Goal: Task Accomplishment & Management: Manage account settings

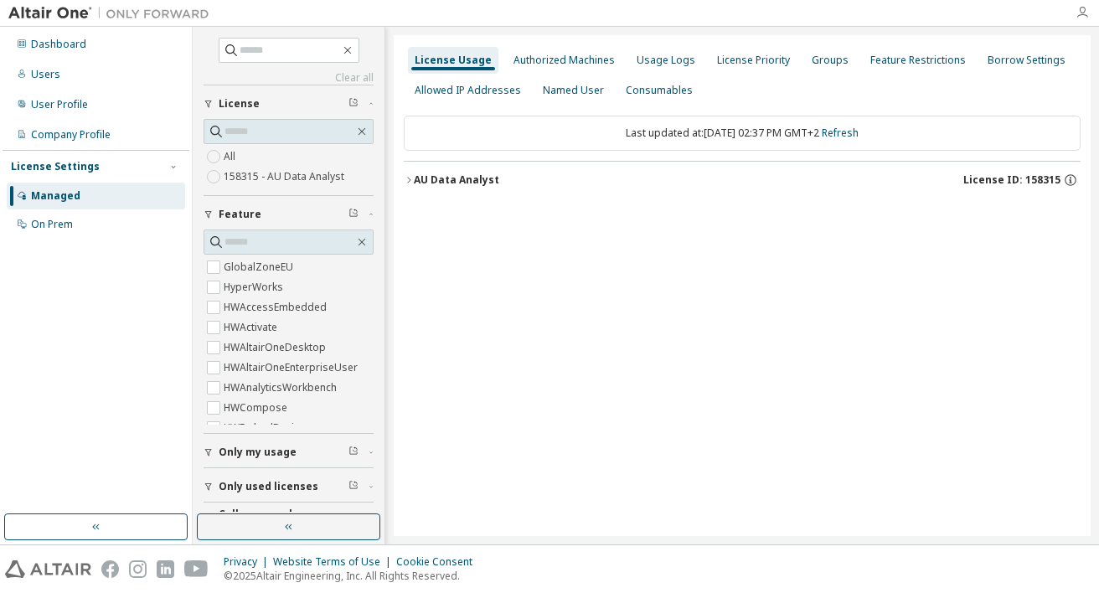
click at [1083, 12] on icon "button" at bounding box center [1082, 12] width 13 height 13
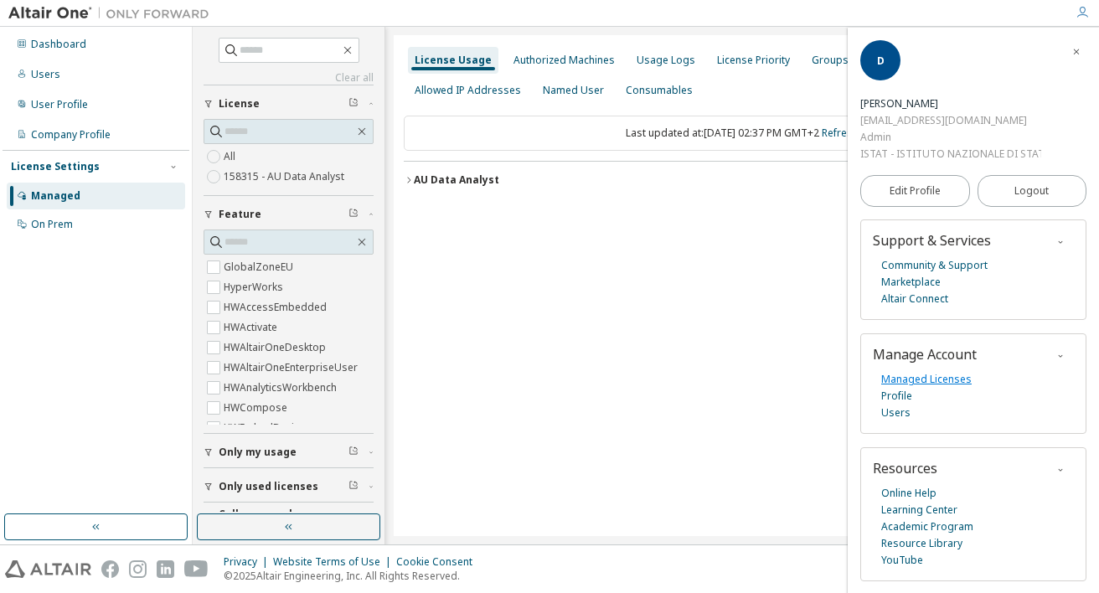
click at [941, 380] on link "Managed Licenses" at bounding box center [926, 379] width 90 height 17
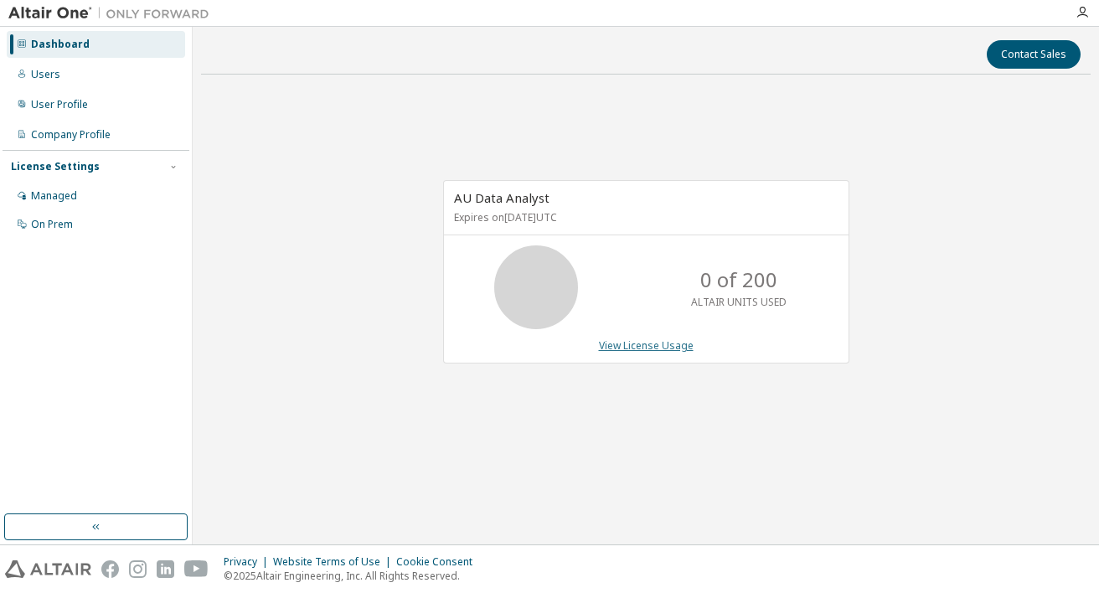
click at [653, 348] on link "View License Usage" at bounding box center [646, 345] width 95 height 14
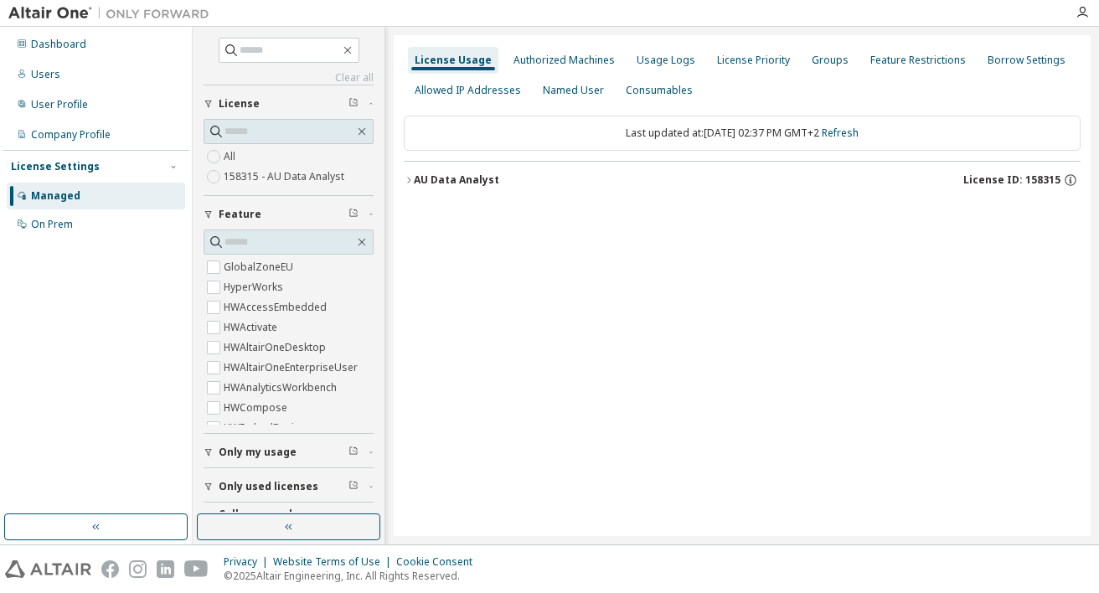
click at [413, 182] on icon "button" at bounding box center [409, 180] width 10 height 10
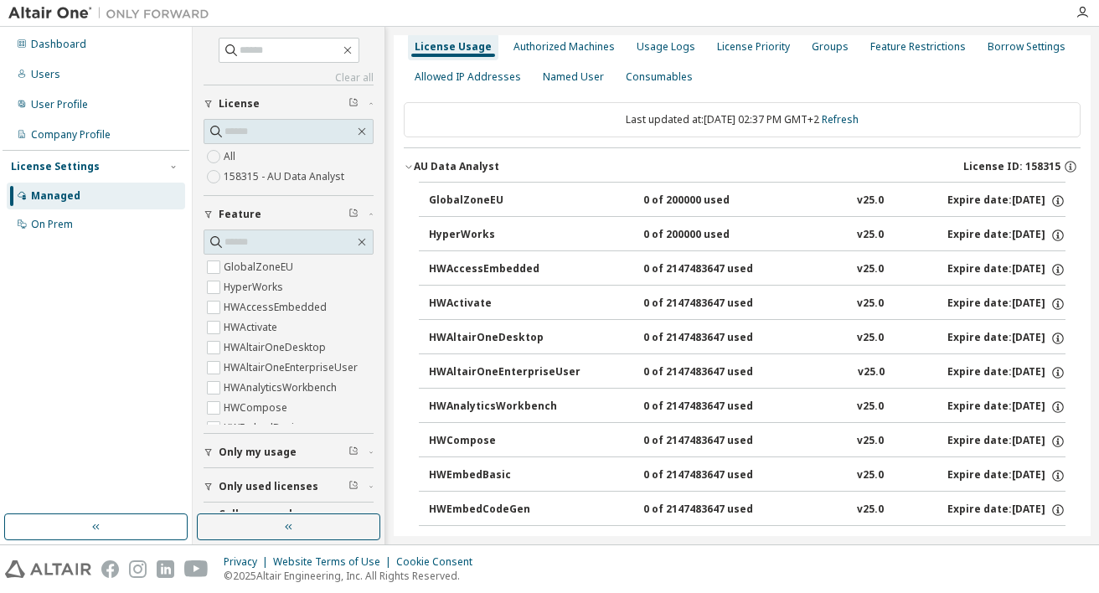
scroll to position [14, 0]
click at [1063, 164] on icon "button" at bounding box center [1070, 165] width 15 height 15
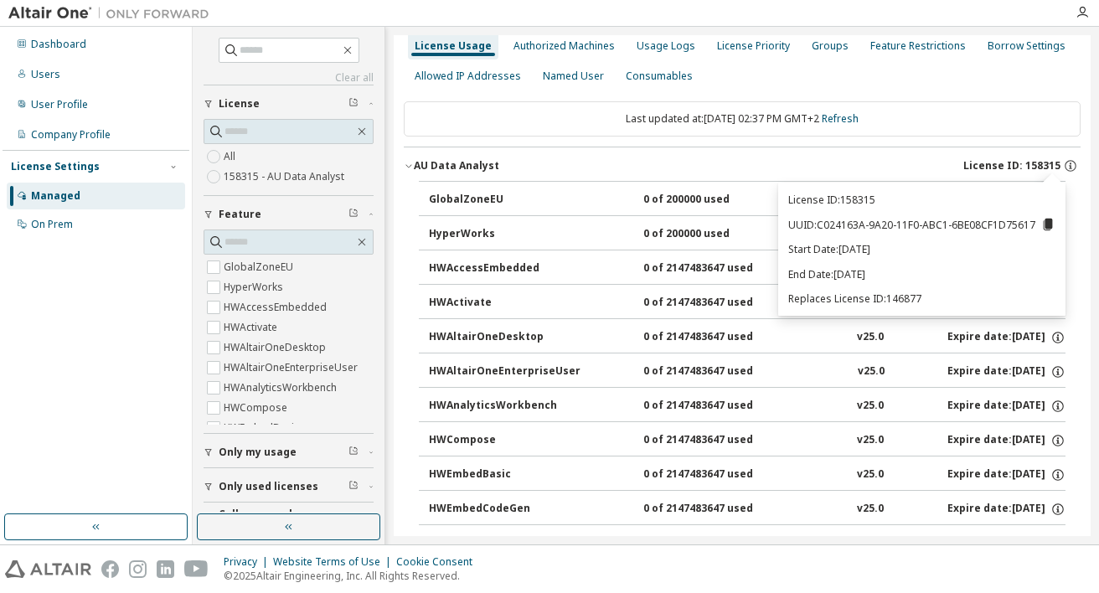
click at [949, 123] on div "Last updated at: [DATE] 02:37 PM GMT+2 Refresh" at bounding box center [742, 118] width 677 height 35
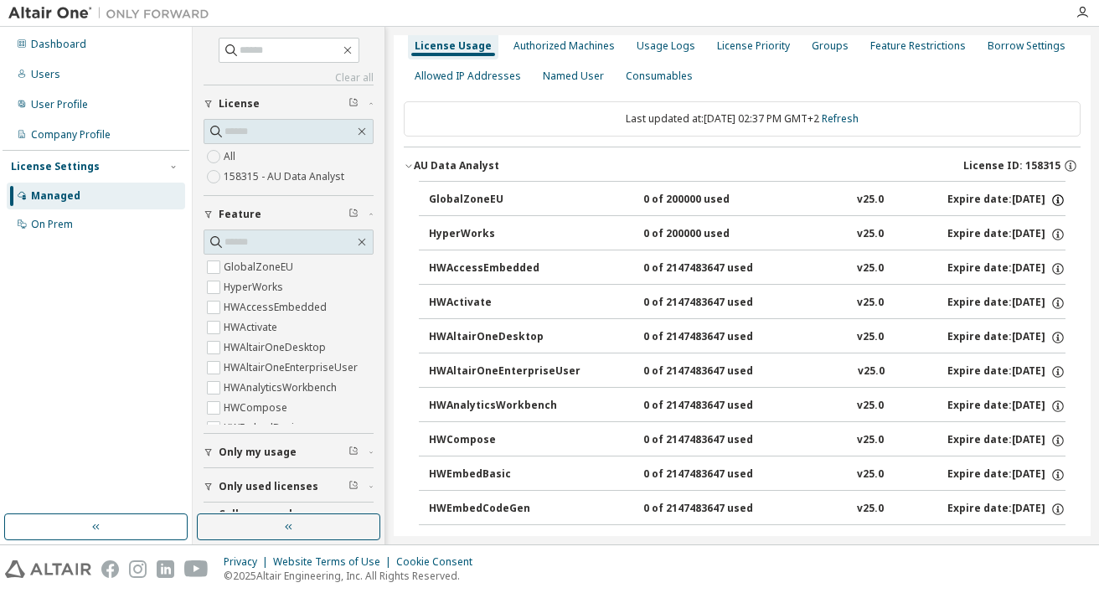
click at [1057, 199] on icon "button" at bounding box center [1058, 198] width 2 height 2
click at [888, 151] on button "AU Data Analyst License ID: 158315" at bounding box center [742, 165] width 677 height 37
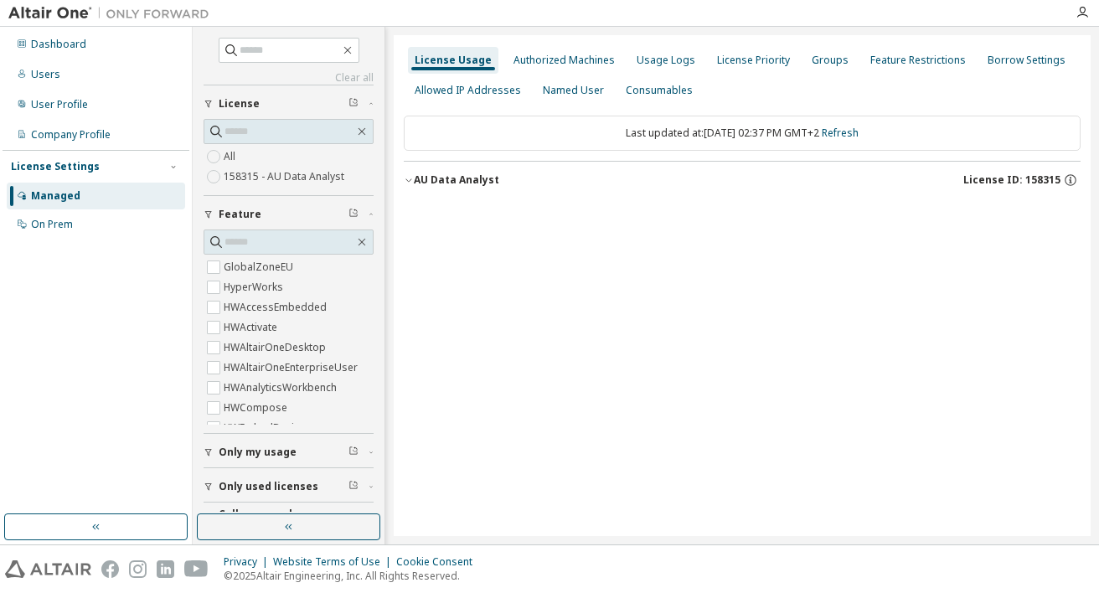
scroll to position [0, 0]
click at [573, 64] on div "Authorized Machines" at bounding box center [564, 60] width 101 height 13
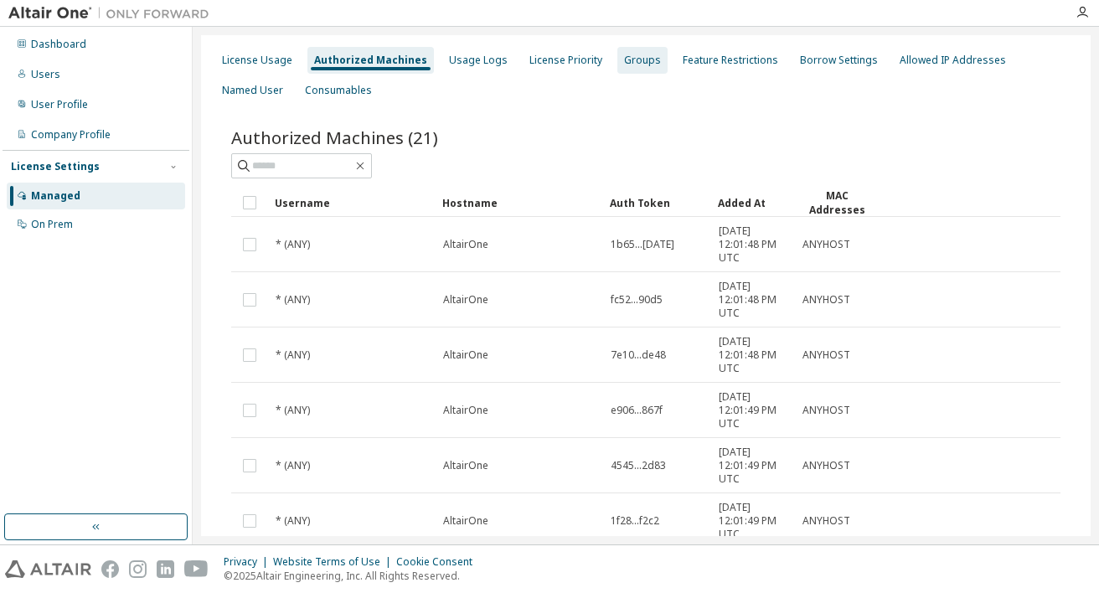
click at [638, 67] on div "Groups" at bounding box center [642, 60] width 37 height 13
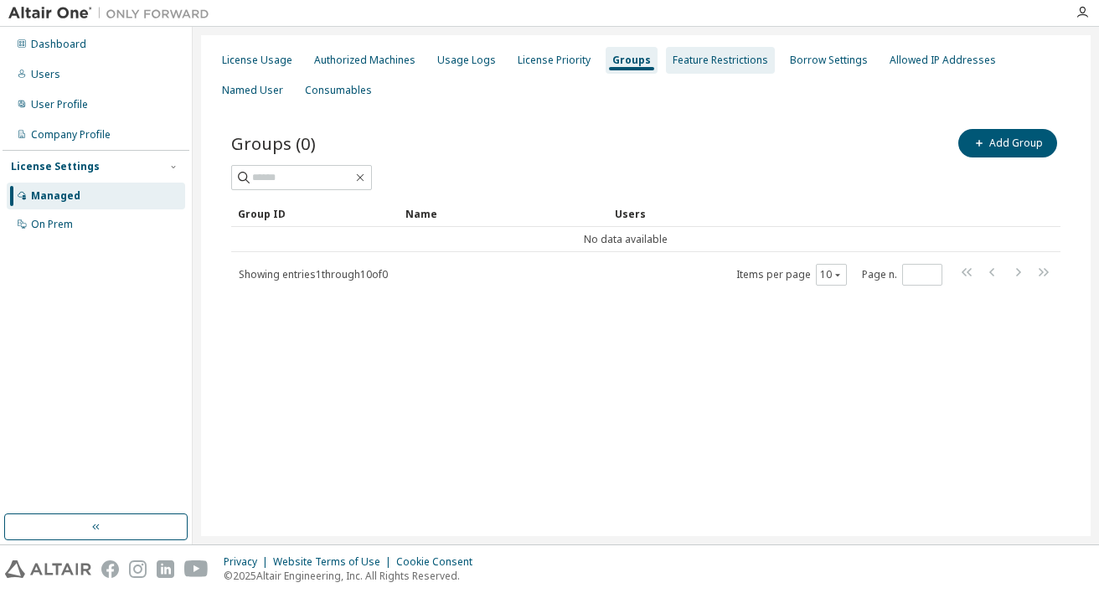
click at [695, 65] on div "Feature Restrictions" at bounding box center [721, 60] width 96 height 13
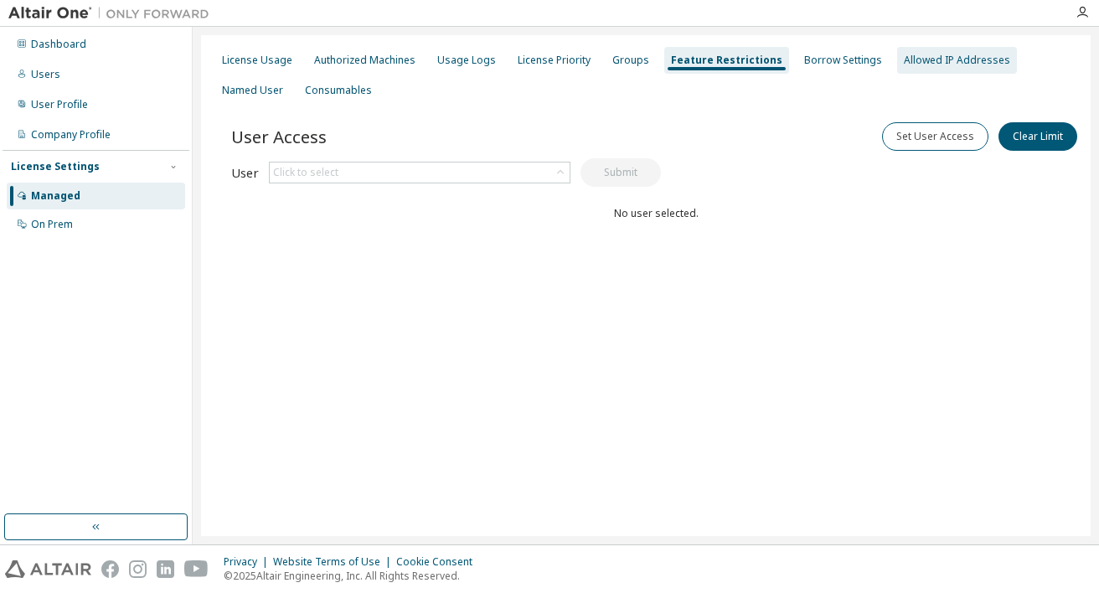
click at [932, 61] on div "Allowed IP Addresses" at bounding box center [957, 60] width 106 height 13
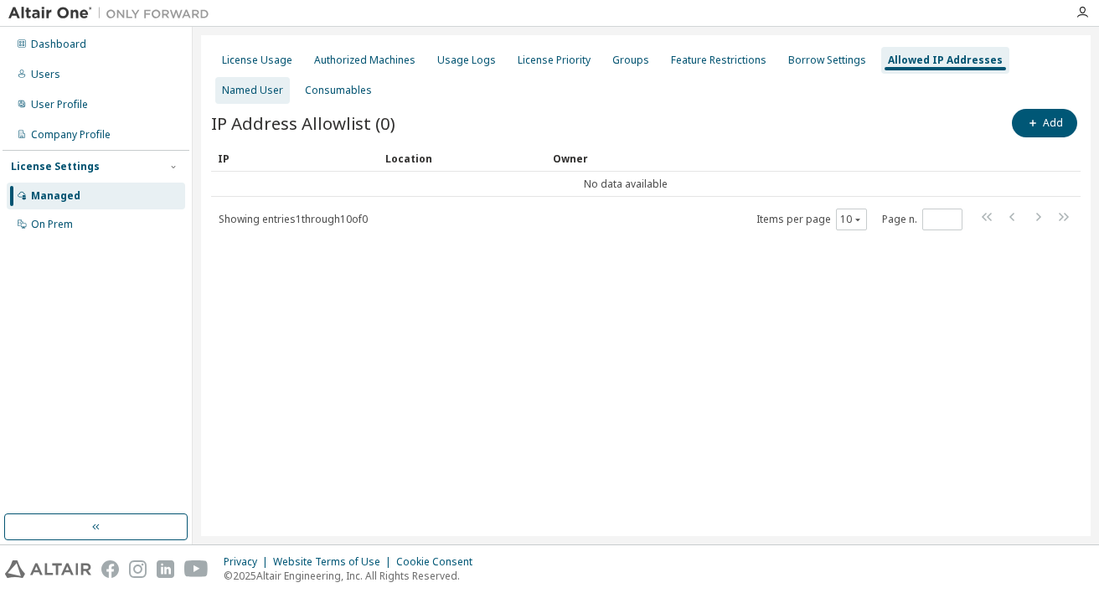
click at [283, 84] on div "Named User" at bounding box center [252, 90] width 61 height 13
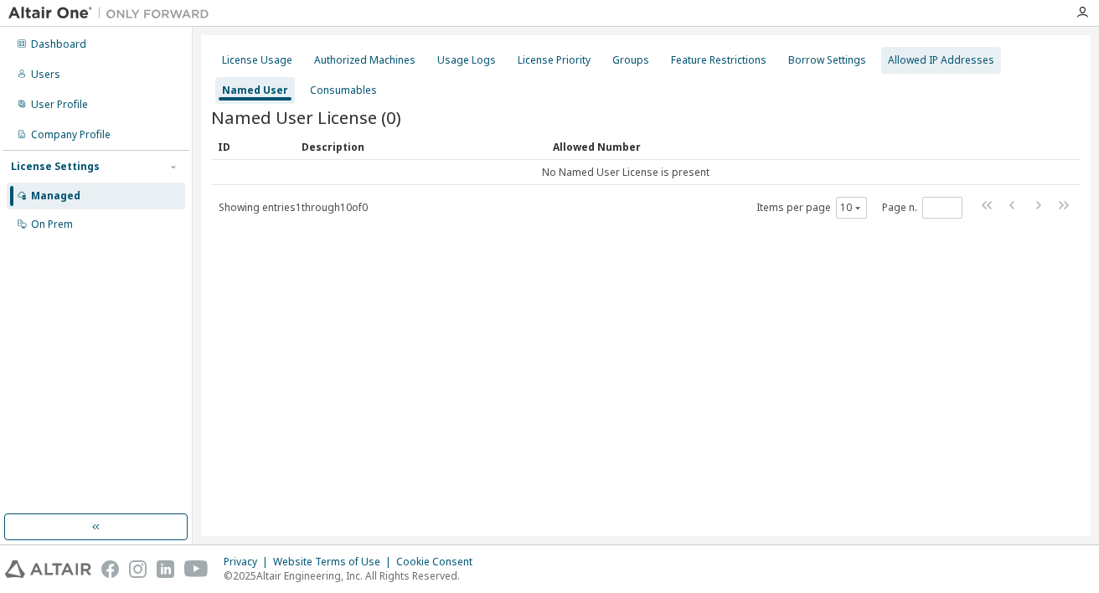
click at [950, 51] on div "Allowed IP Addresses" at bounding box center [941, 60] width 120 height 27
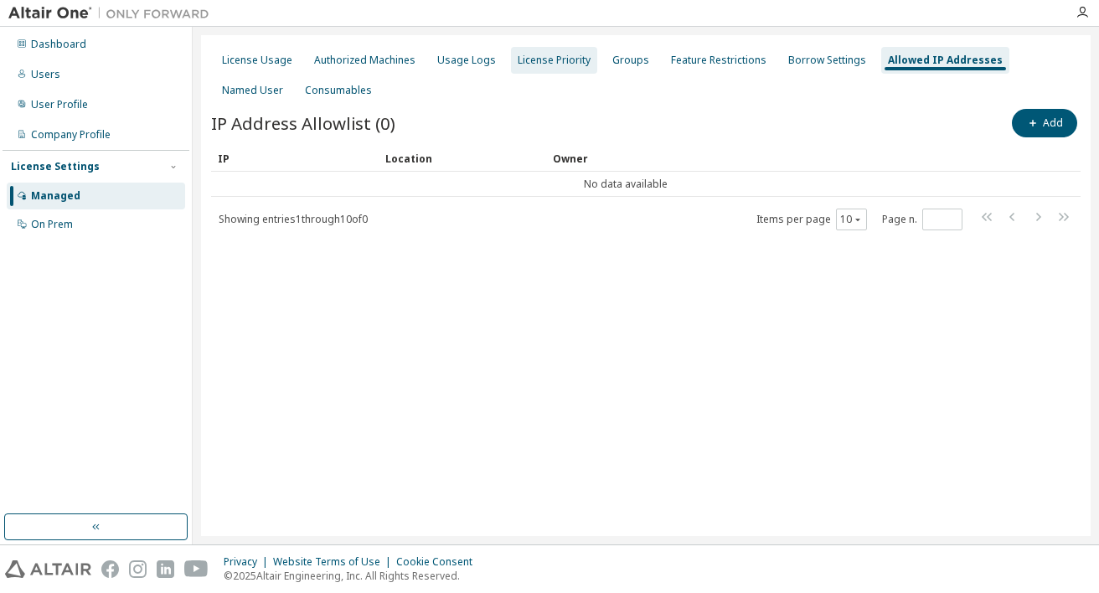
click at [547, 54] on div "License Priority" at bounding box center [554, 60] width 73 height 13
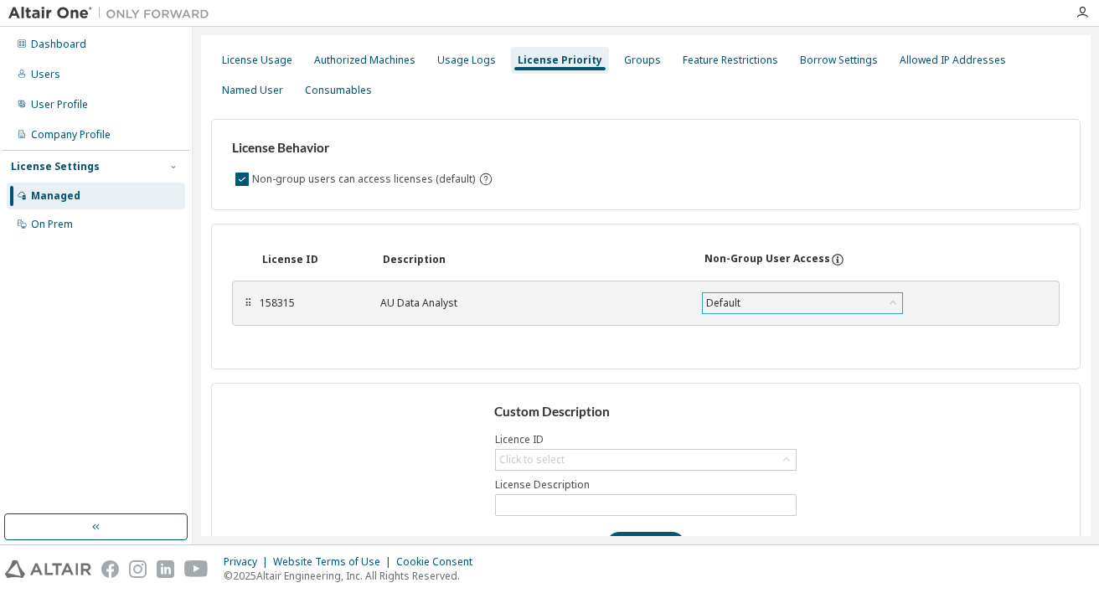
click at [779, 302] on div "Default" at bounding box center [802, 303] width 199 height 20
drag, startPoint x: 597, startPoint y: 289, endPoint x: 557, endPoint y: 294, distance: 39.7
click at [596, 289] on div "158315 AU Data Analyst Default Default True False Save" at bounding box center [632, 303] width 744 height 30
click at [251, 307] on div "⠿" at bounding box center [248, 303] width 10 height 13
click at [291, 301] on div "158315" at bounding box center [310, 303] width 101 height 13
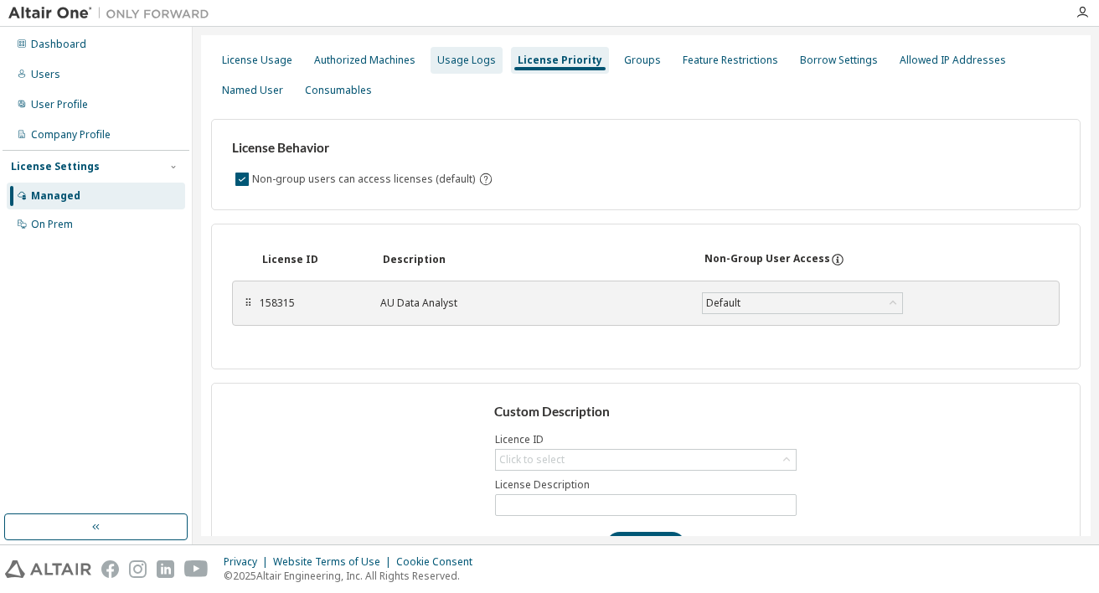
click at [467, 58] on div "Usage Logs" at bounding box center [466, 60] width 59 height 13
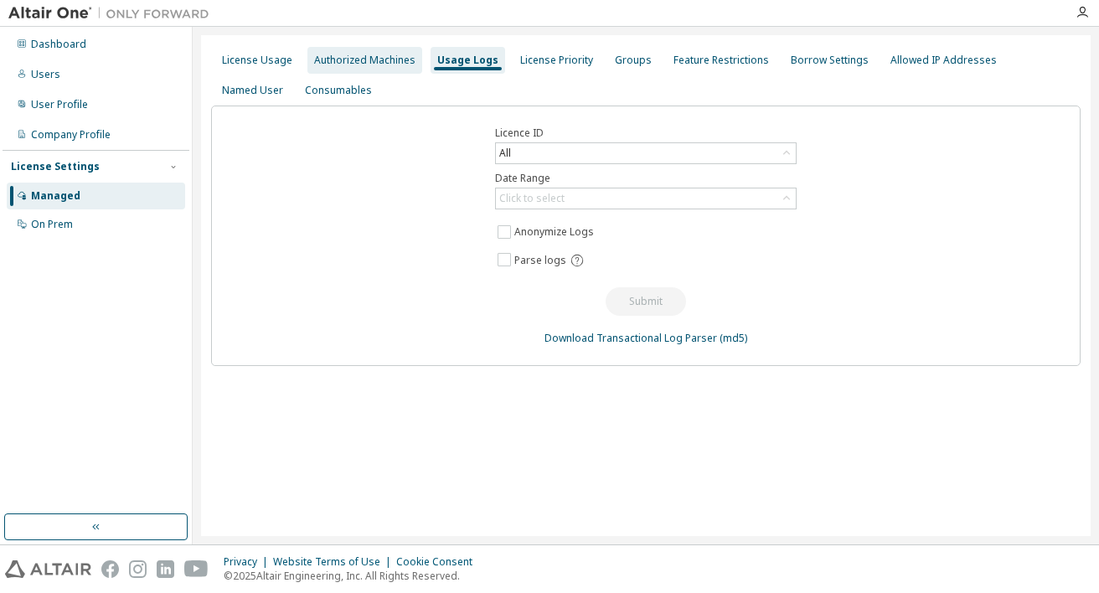
click at [347, 65] on div "Authorized Machines" at bounding box center [364, 60] width 101 height 13
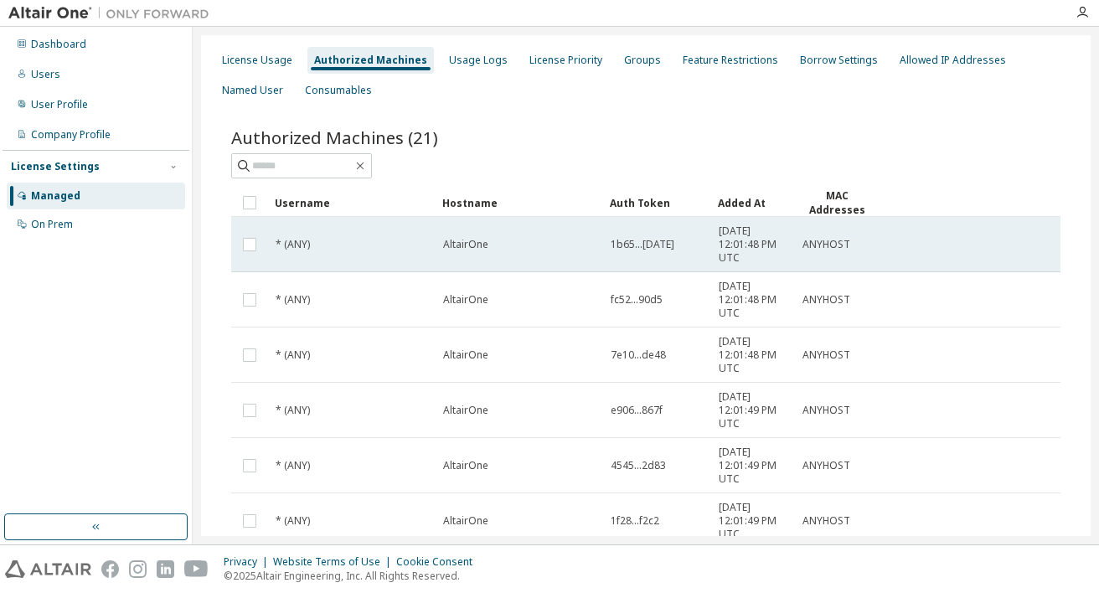
click at [642, 247] on span "1b65...ce85" at bounding box center [643, 244] width 64 height 13
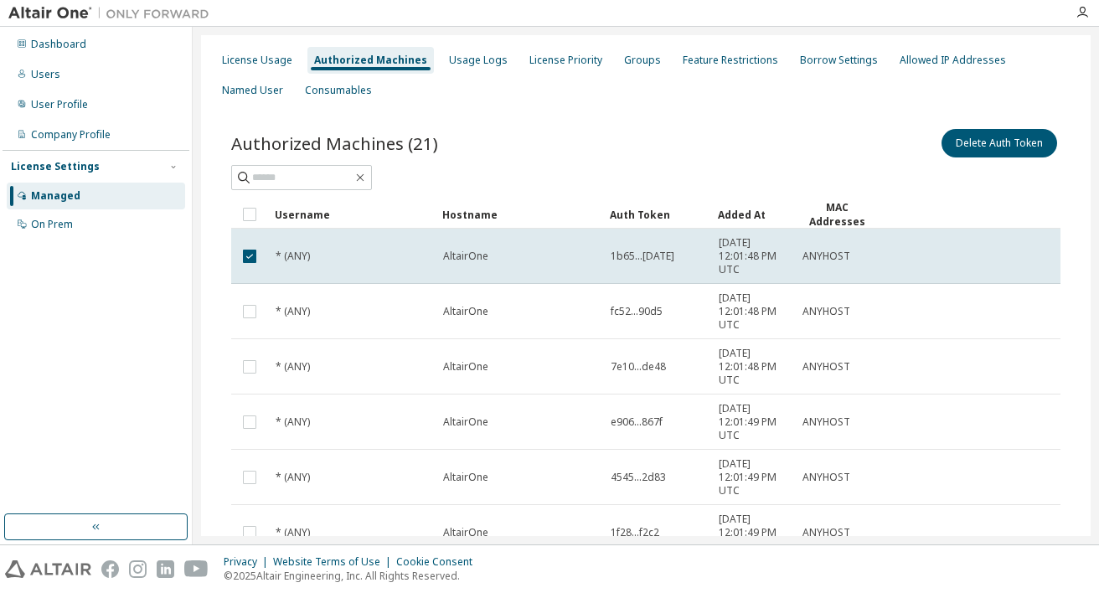
click at [642, 247] on td "1b65...ce85" at bounding box center [657, 256] width 108 height 55
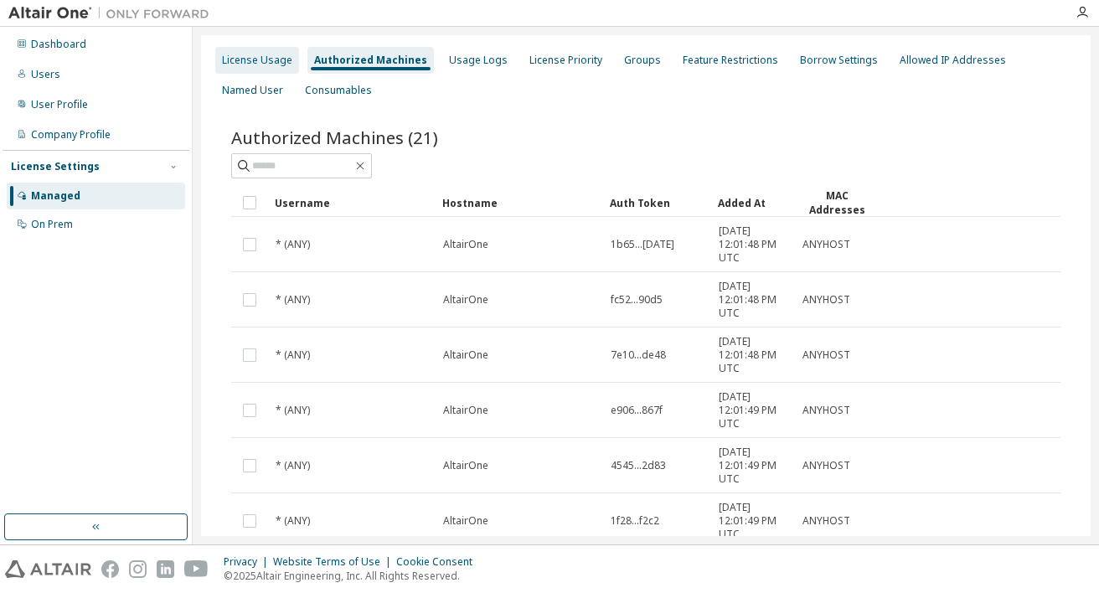
click at [273, 59] on div "License Usage" at bounding box center [257, 60] width 70 height 13
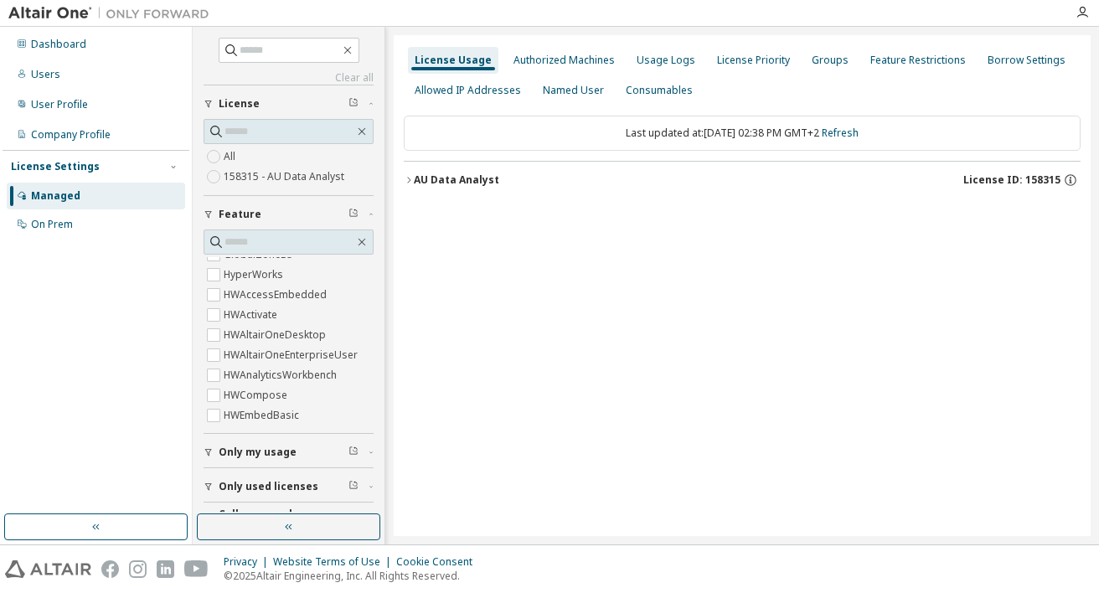
scroll to position [28, 0]
click at [260, 449] on span "Only my usage" at bounding box center [258, 452] width 78 height 13
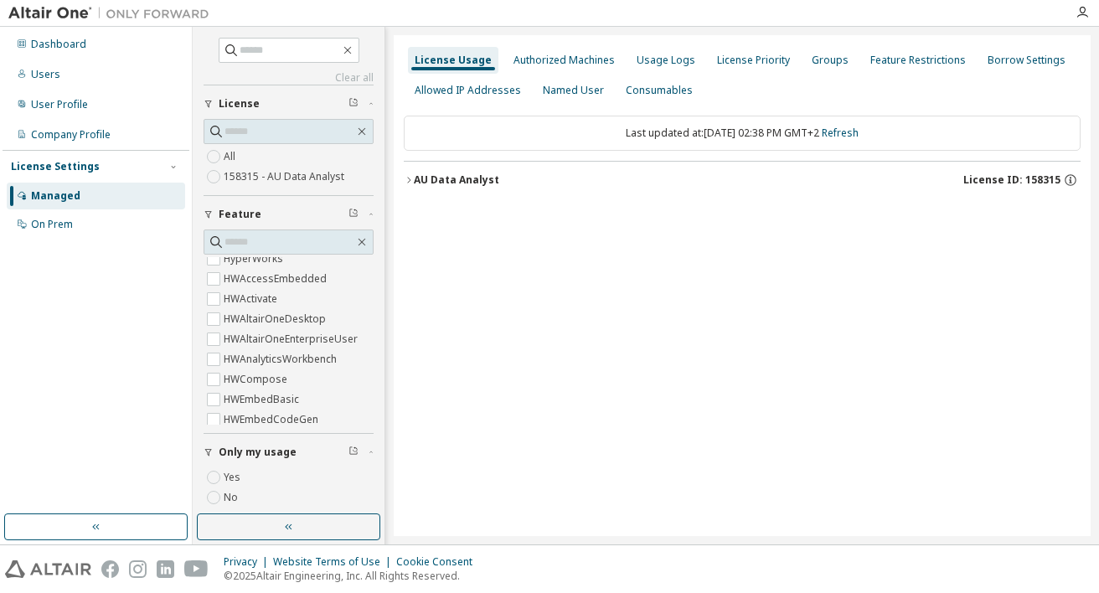
click at [480, 184] on div "AU Data Analyst" at bounding box center [456, 179] width 85 height 13
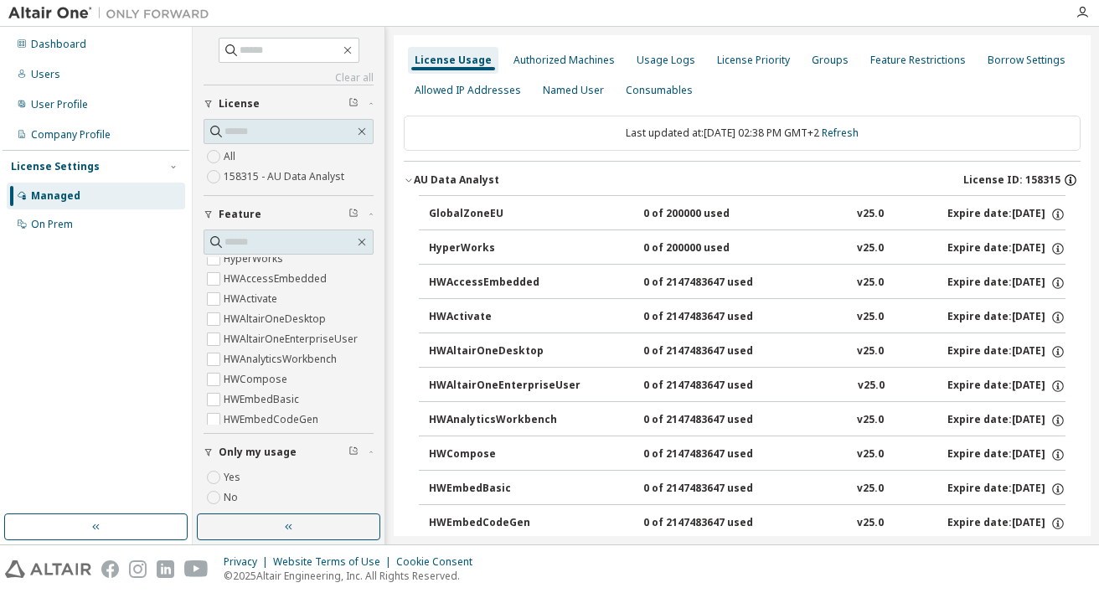
click at [1063, 180] on icon "button" at bounding box center [1070, 180] width 15 height 15
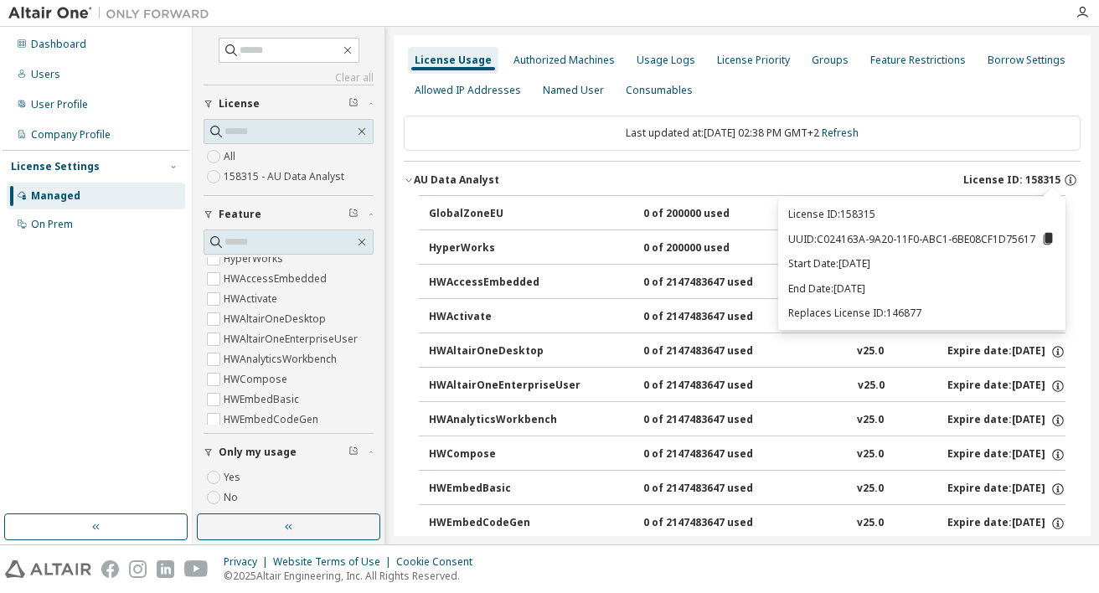
click at [859, 214] on p "License ID: 158315" at bounding box center [921, 214] width 267 height 14
click at [1050, 237] on icon at bounding box center [1048, 239] width 9 height 12
click at [1017, 271] on div "UUID copied to clipboard" at bounding box center [989, 269] width 134 height 27
click at [1047, 243] on icon at bounding box center [1048, 239] width 9 height 12
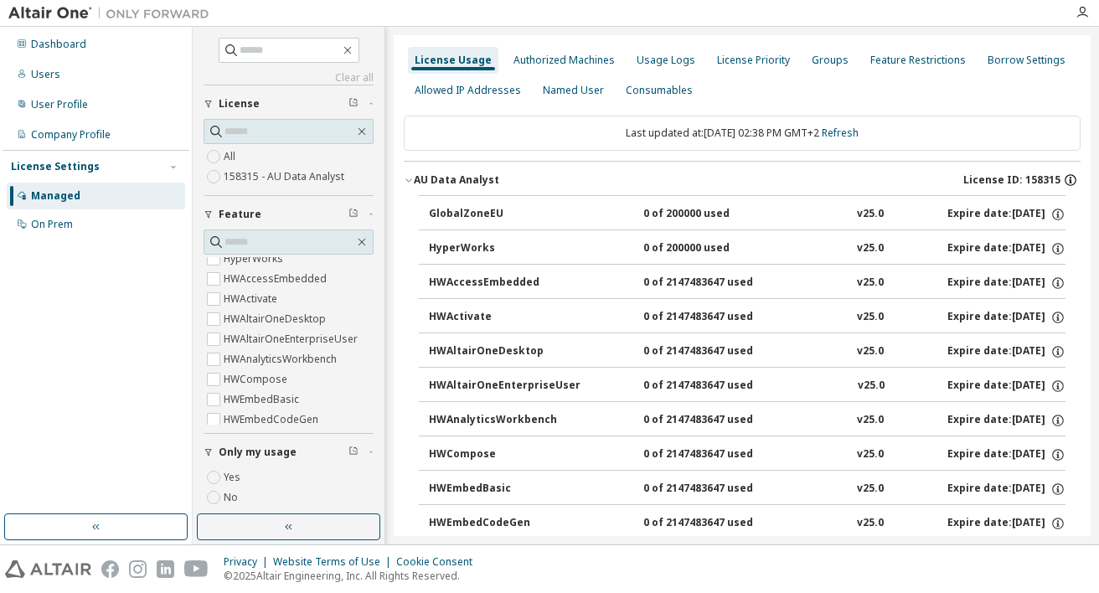
click at [1063, 178] on icon "button" at bounding box center [1070, 180] width 15 height 15
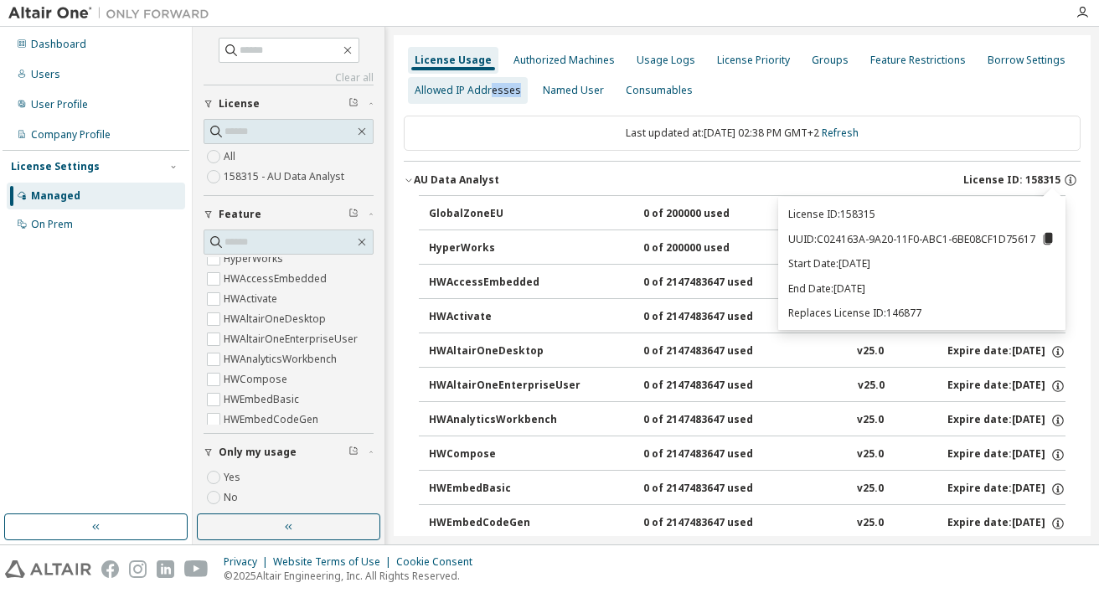
click at [490, 97] on div "Allowed IP Addresses" at bounding box center [468, 90] width 120 height 27
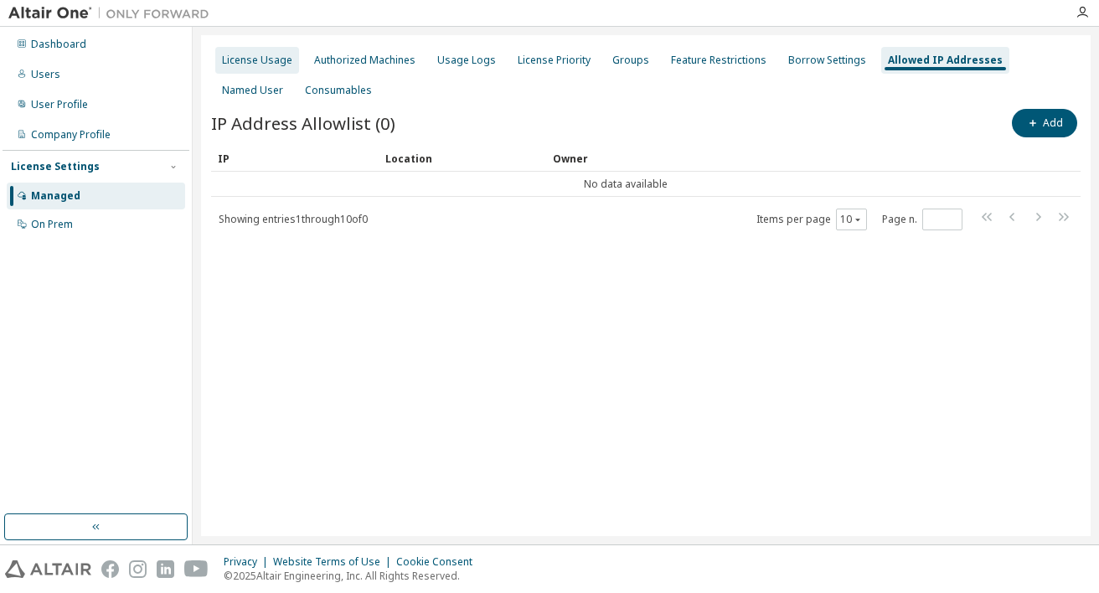
click at [269, 66] on div "License Usage" at bounding box center [257, 60] width 70 height 13
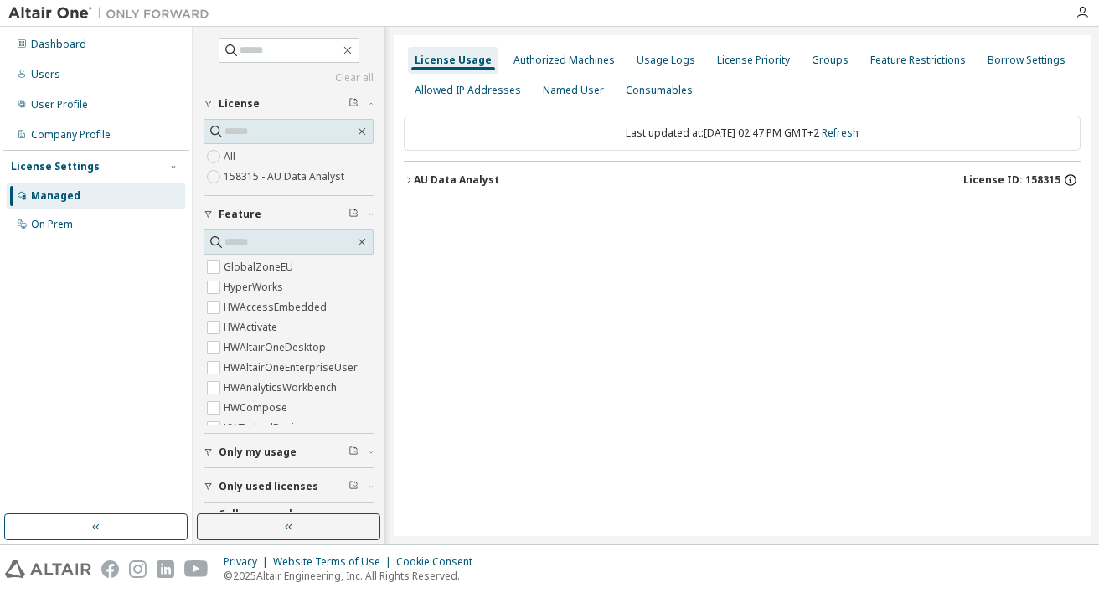
click at [1073, 179] on icon "button" at bounding box center [1070, 180] width 15 height 15
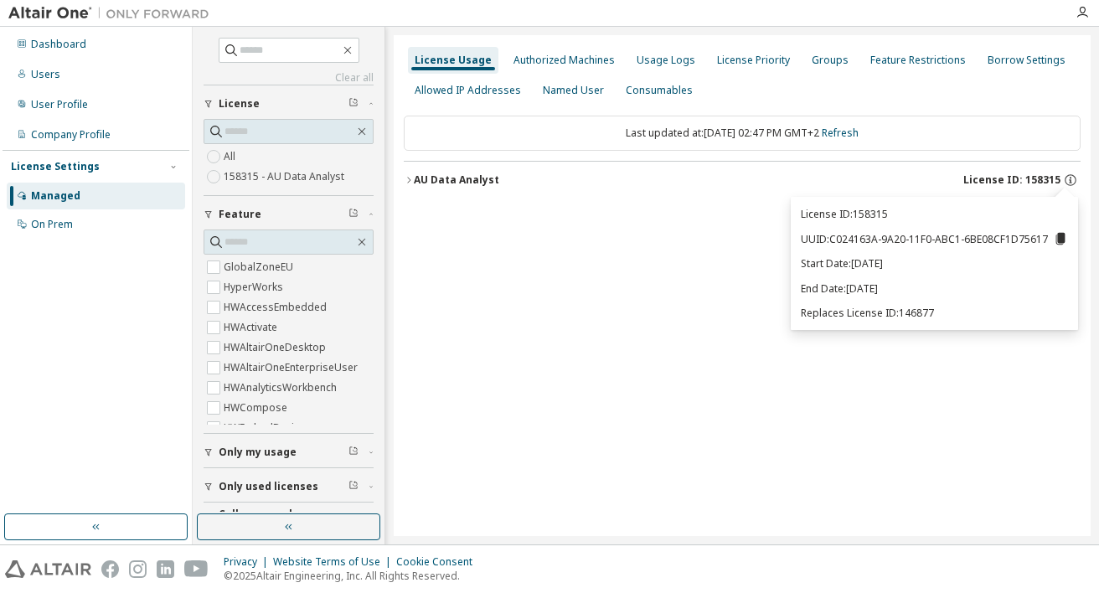
click at [879, 215] on p "License ID: 158315" at bounding box center [934, 214] width 267 height 14
click at [864, 246] on p "UUID: C024163A-9A20-11F0-ABC1-6BE08CF1D75617" at bounding box center [934, 238] width 267 height 15
drag, startPoint x: 834, startPoint y: 239, endPoint x: 1048, endPoint y: 238, distance: 213.7
click at [1048, 238] on p "UUID: C024163A-9A20-11F0-ABC1-6BE08CF1D75617" at bounding box center [934, 238] width 267 height 15
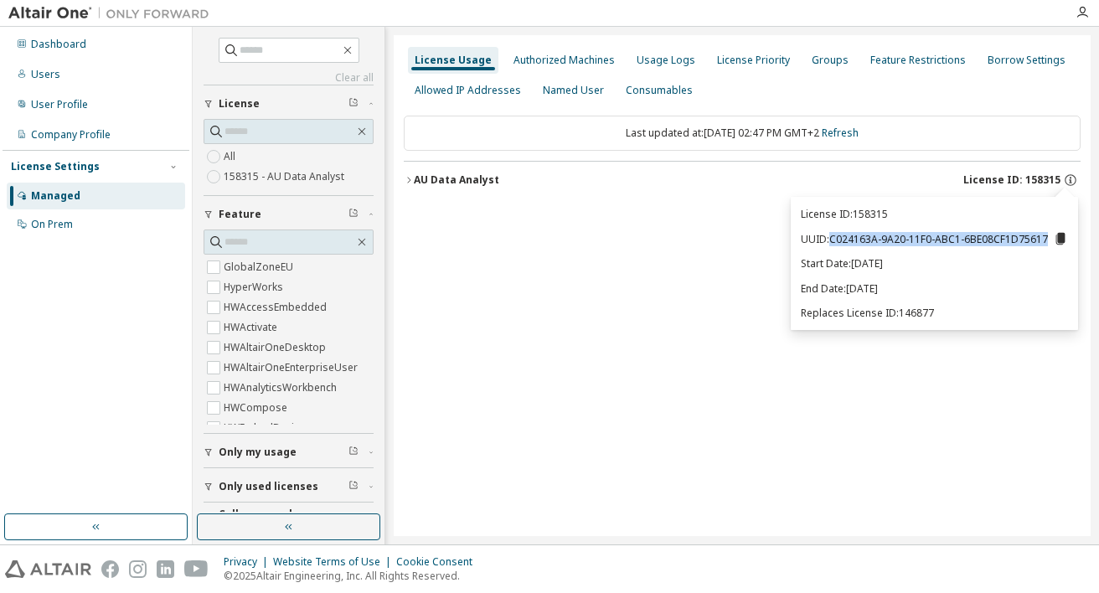
copy p "C024163A-9A20-11F0-ABC1-6BE08CF1D75617"
click at [590, 268] on div "License Usage Authorized Machines Usage Logs License Priority Groups Feature Re…" at bounding box center [742, 285] width 697 height 501
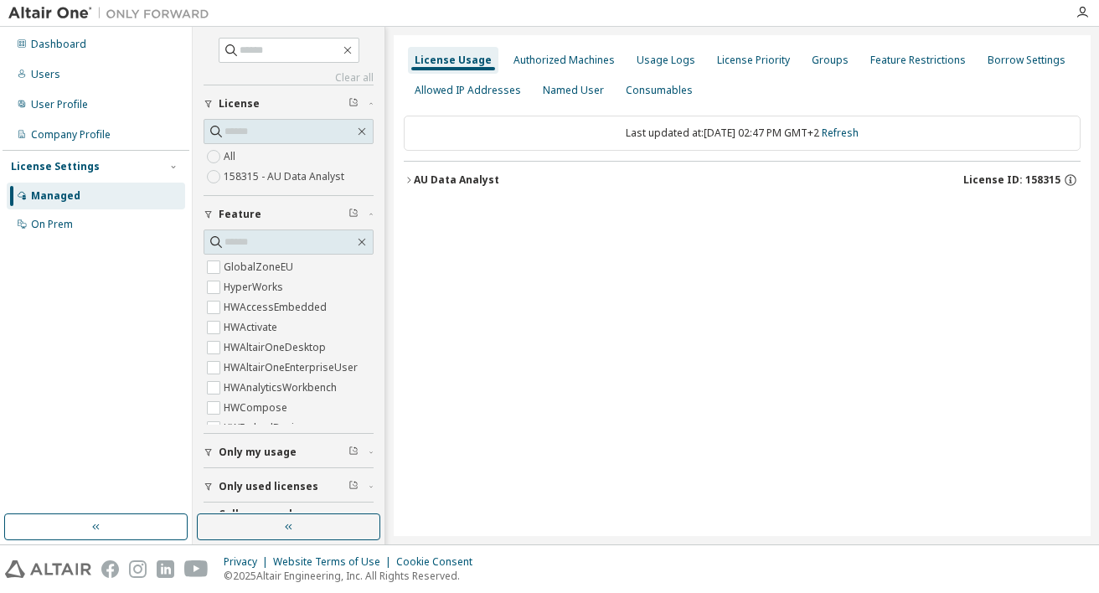
click at [673, 89] on div "Consumables" at bounding box center [659, 90] width 67 height 13
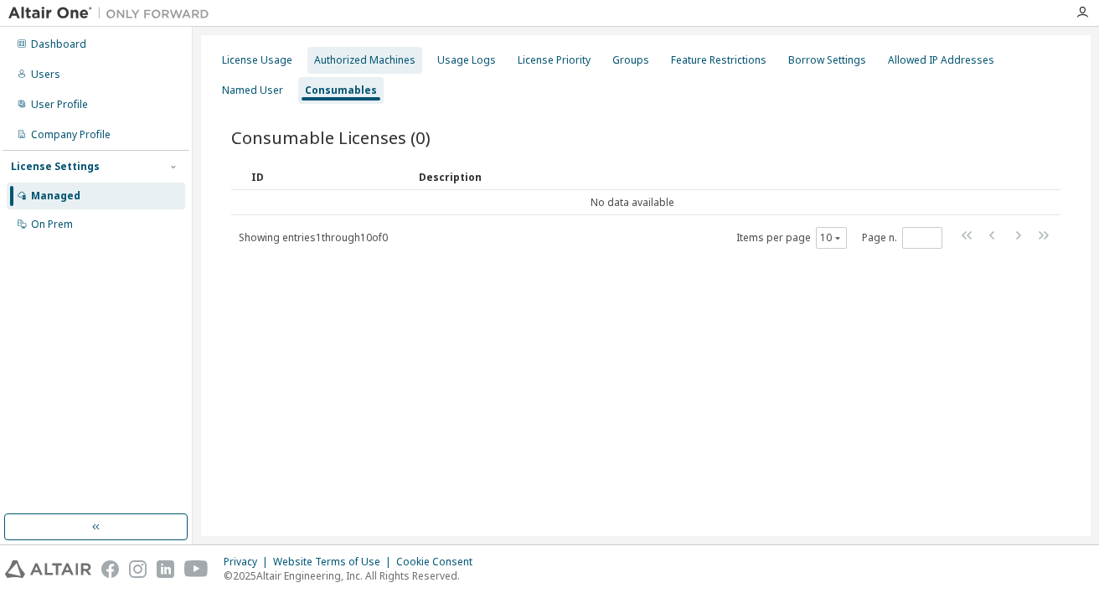
click at [334, 65] on div "Authorized Machines" at bounding box center [364, 60] width 101 height 13
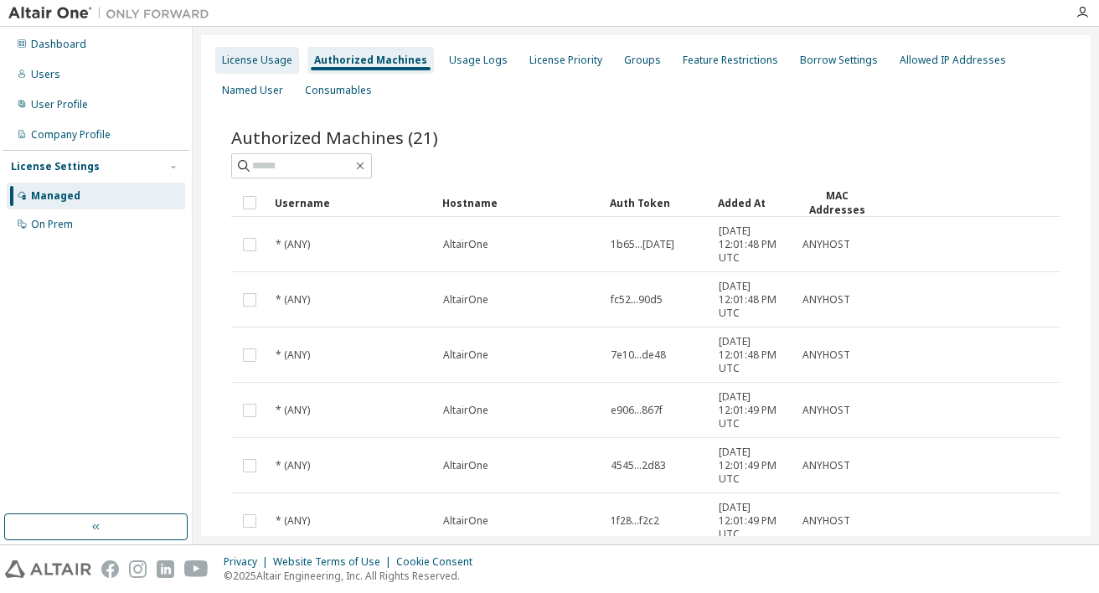
click at [265, 66] on div "License Usage" at bounding box center [257, 60] width 70 height 13
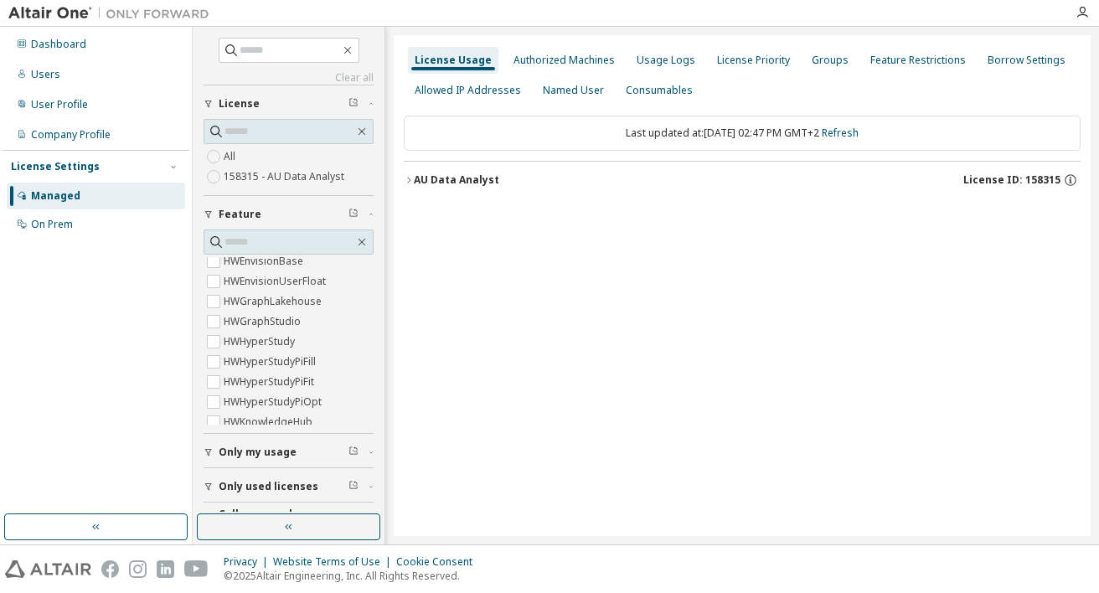
scroll to position [399, 0]
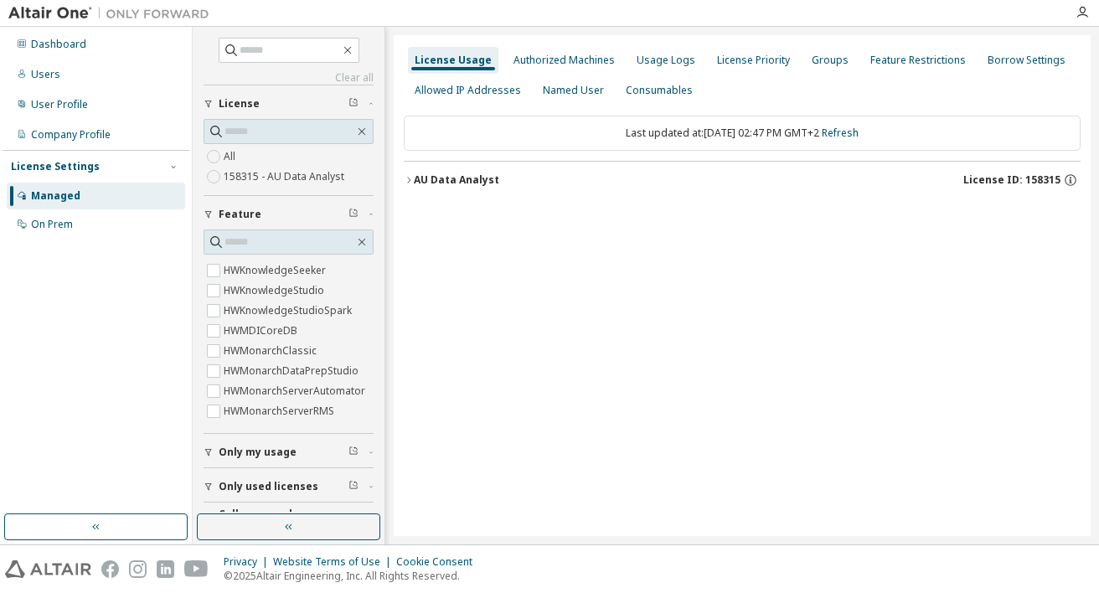
click at [412, 183] on icon "button" at bounding box center [409, 180] width 10 height 10
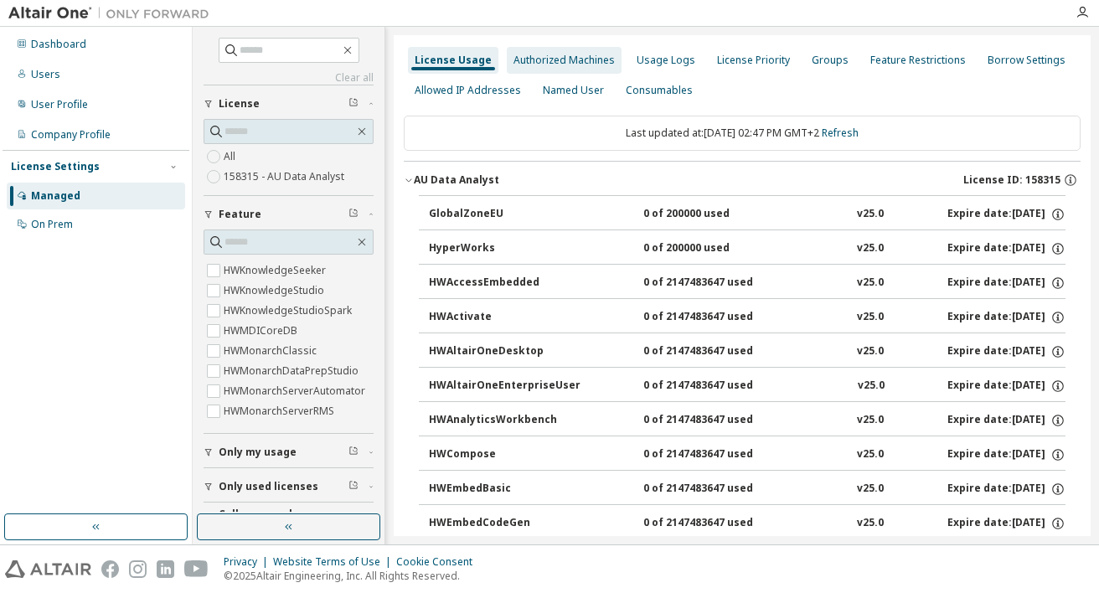
click at [561, 59] on div "Authorized Machines" at bounding box center [564, 60] width 101 height 13
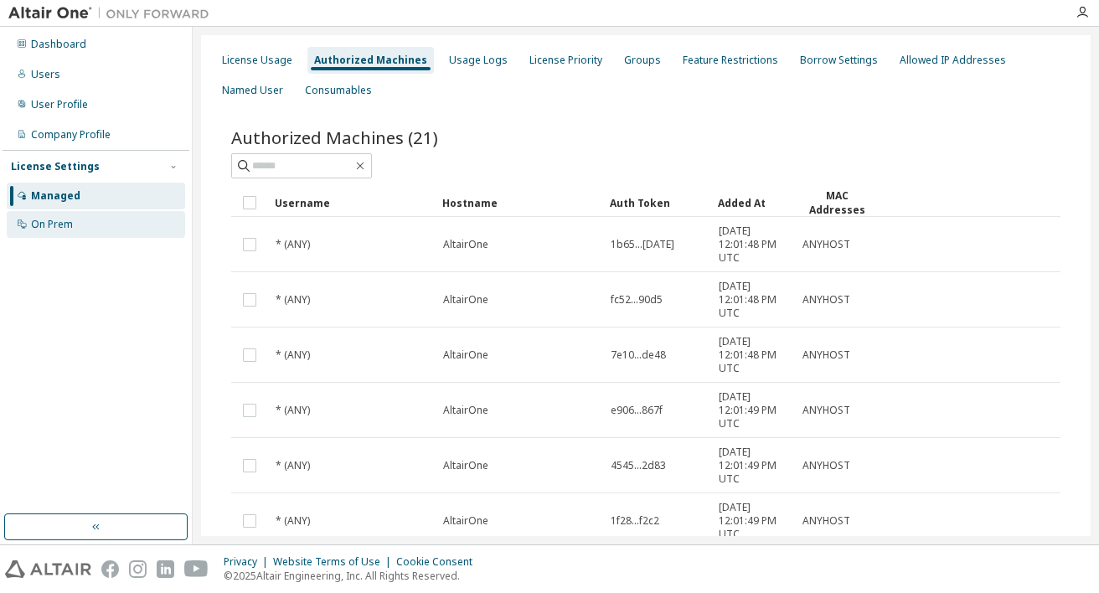
click at [44, 220] on div "On Prem" at bounding box center [52, 224] width 42 height 13
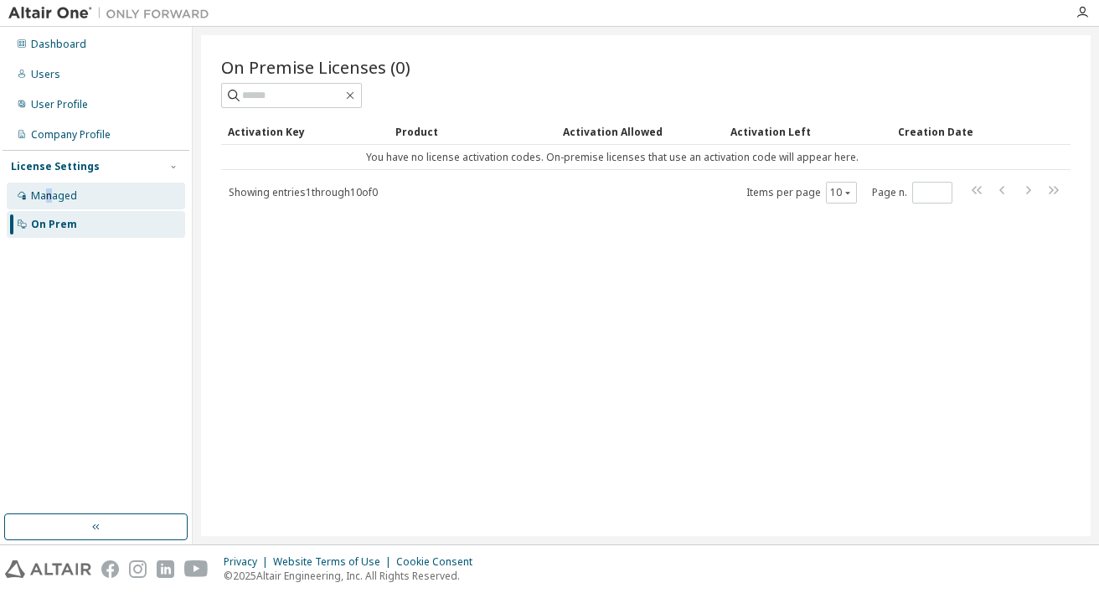
click at [49, 199] on div "Managed" at bounding box center [54, 195] width 46 height 13
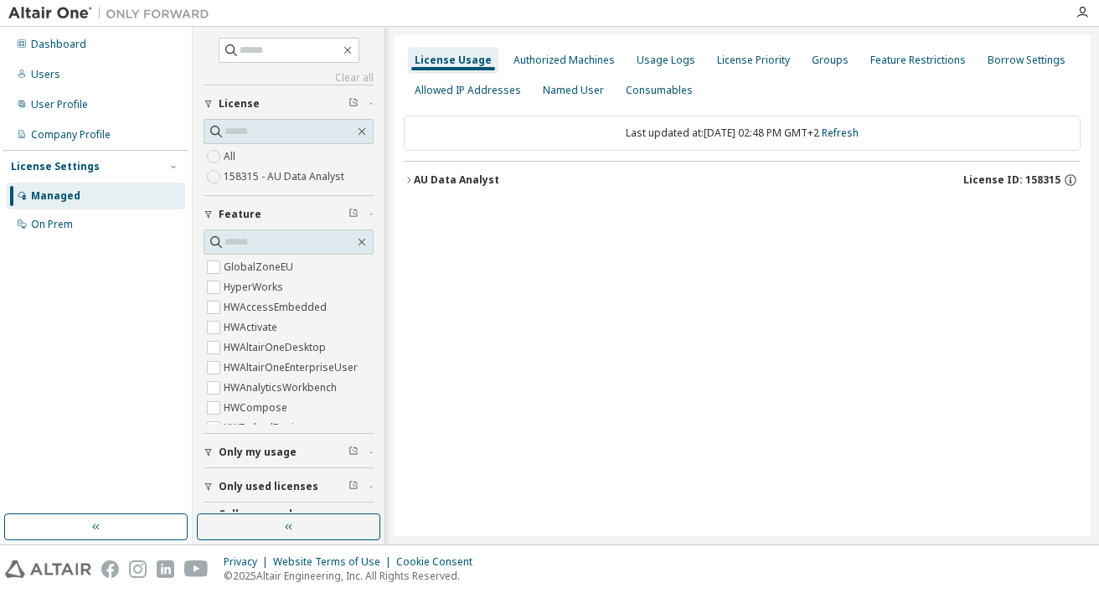
click at [566, 91] on div "Named User" at bounding box center [573, 90] width 61 height 13
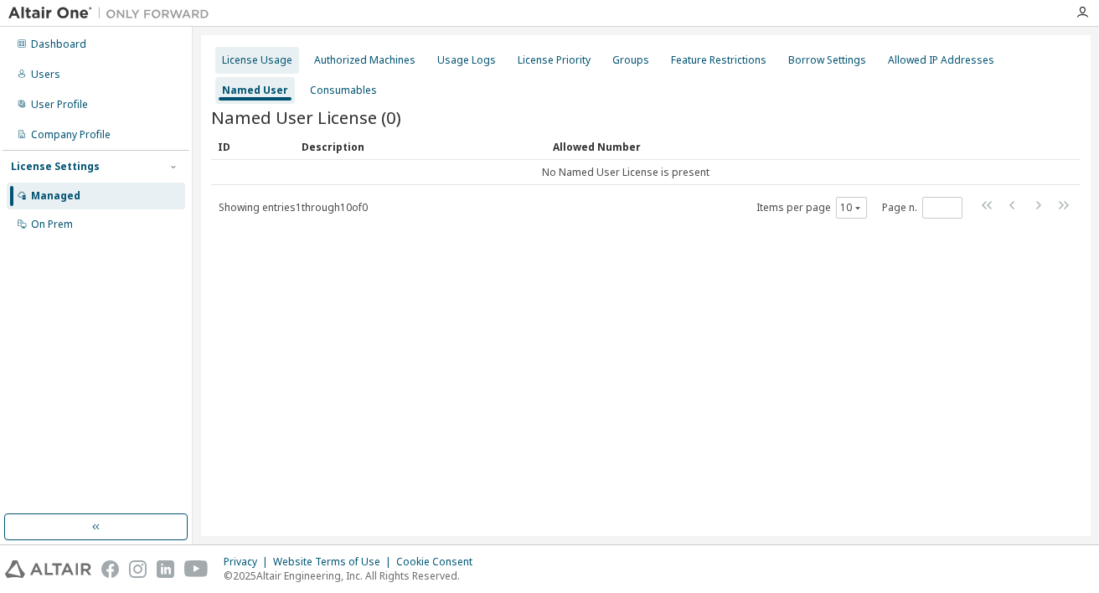
click at [261, 71] on div "License Usage" at bounding box center [257, 60] width 84 height 27
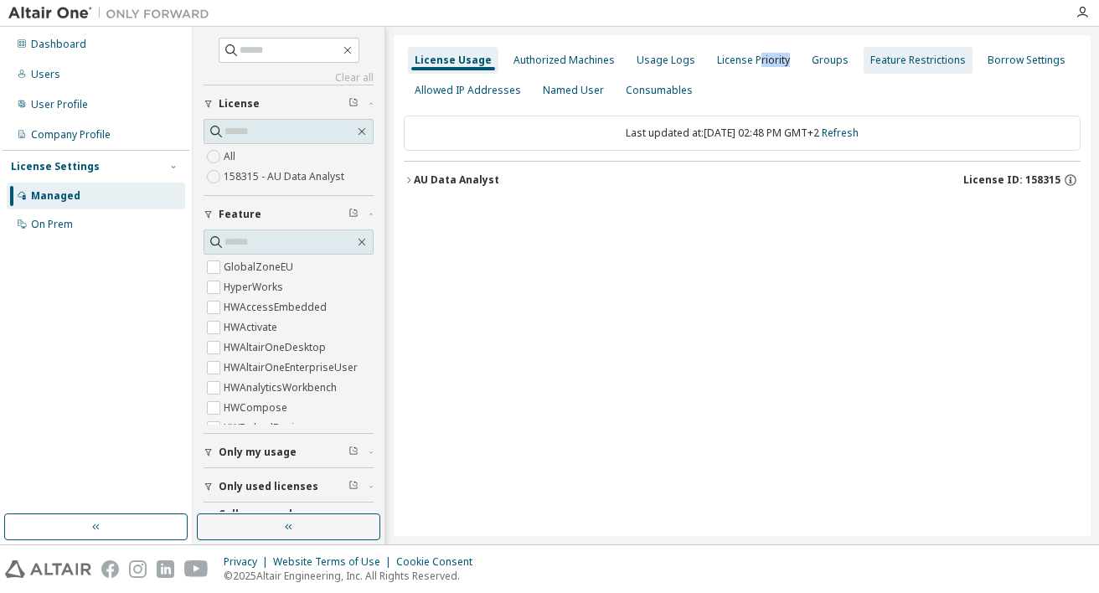
click at [747, 70] on div "License Priority" at bounding box center [753, 60] width 86 height 27
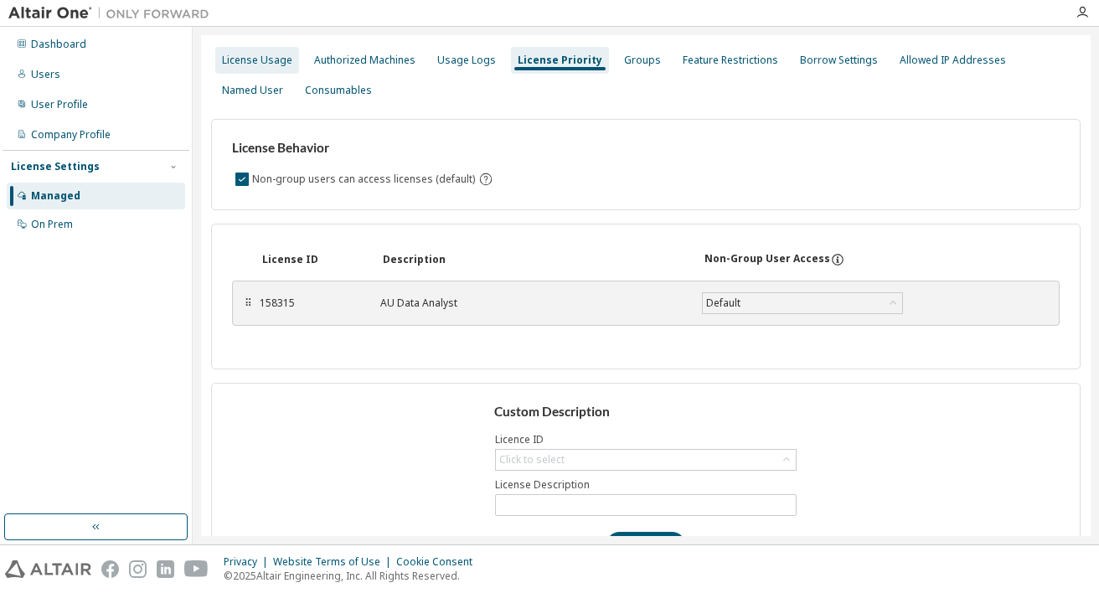
click at [256, 59] on div "License Usage" at bounding box center [257, 60] width 70 height 13
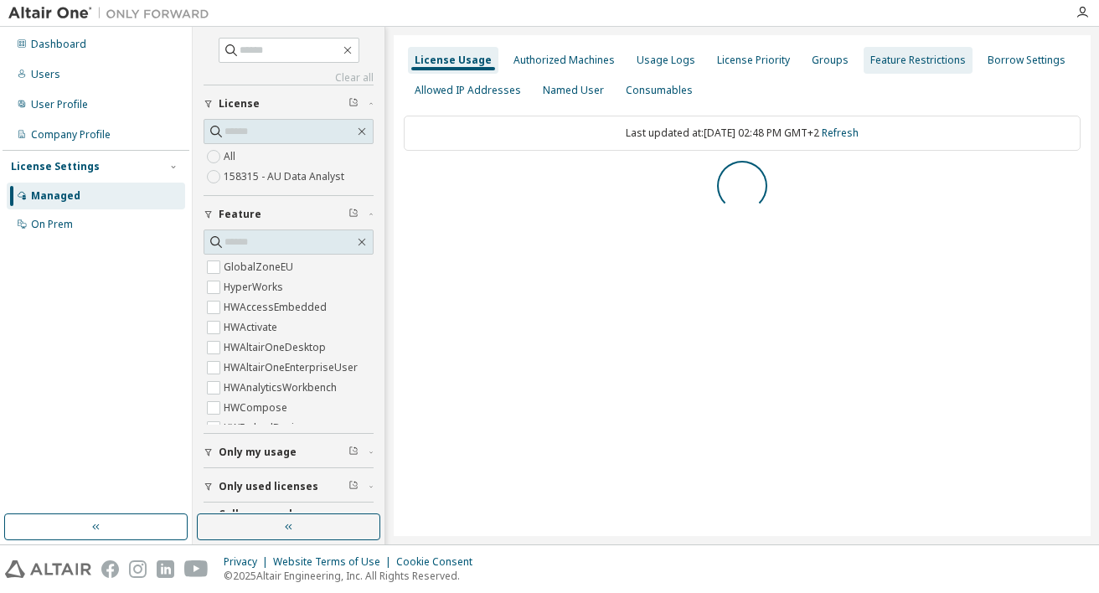
click at [910, 60] on div "Feature Restrictions" at bounding box center [919, 60] width 96 height 13
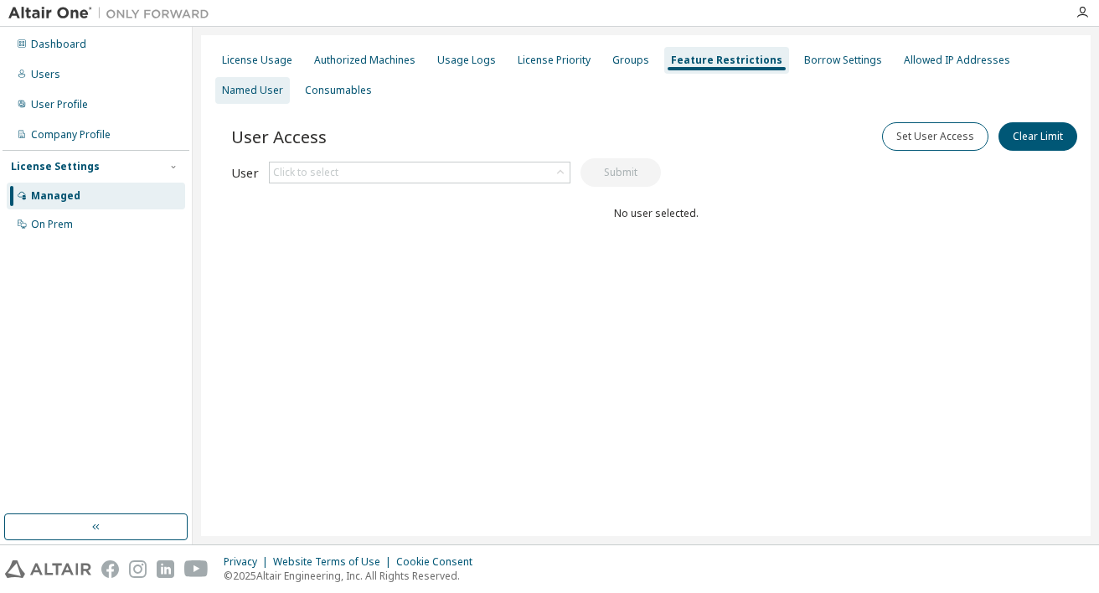
click at [290, 77] on div "Named User" at bounding box center [252, 90] width 75 height 27
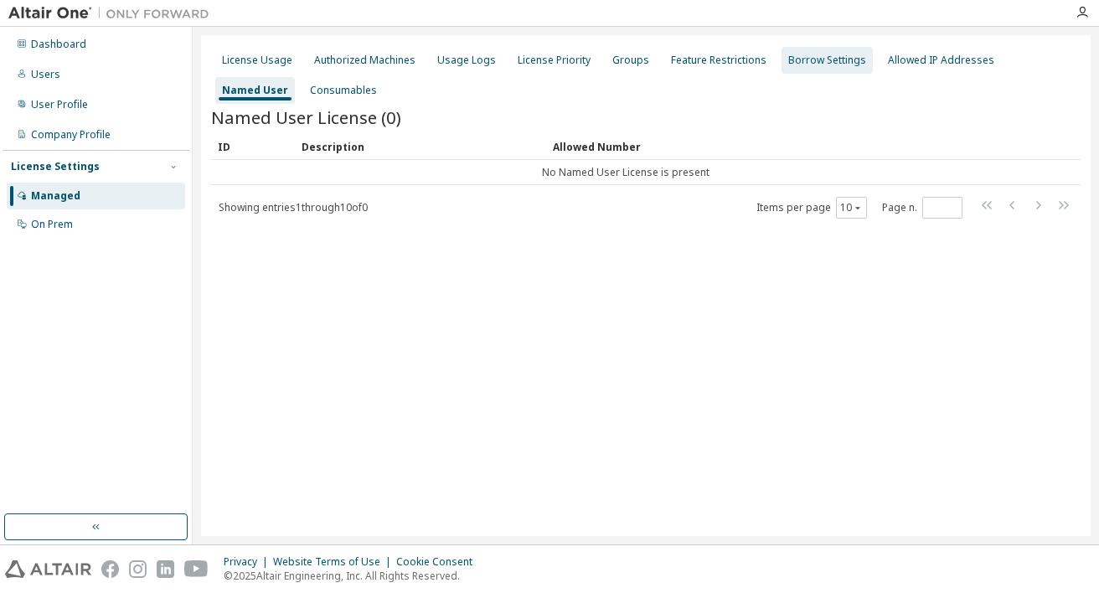
click at [826, 63] on div "Borrow Settings" at bounding box center [827, 60] width 78 height 13
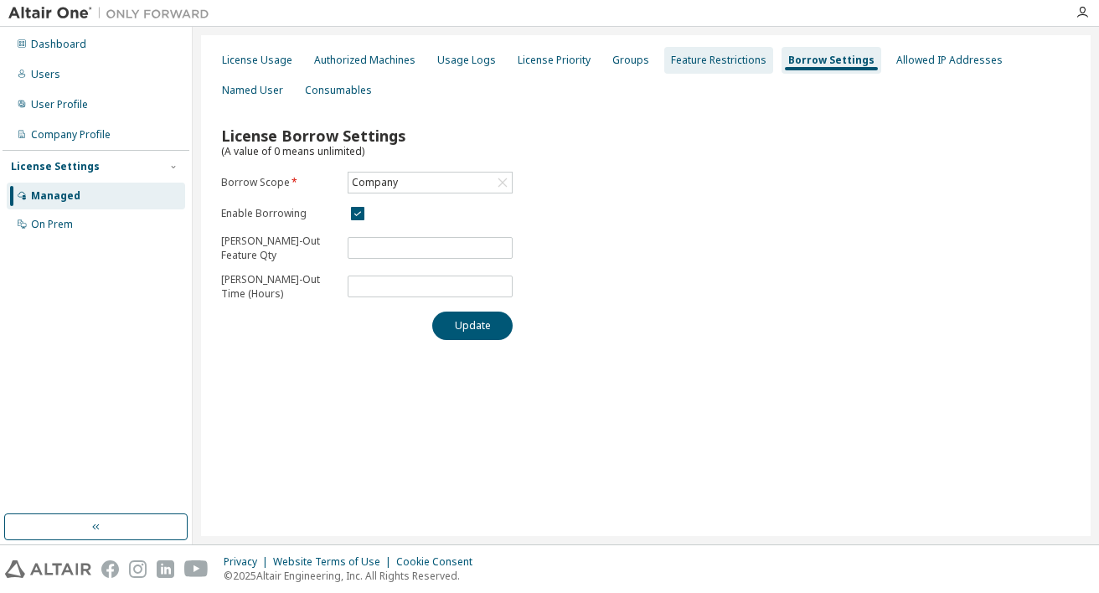
click at [708, 69] on div "Feature Restrictions" at bounding box center [718, 60] width 109 height 27
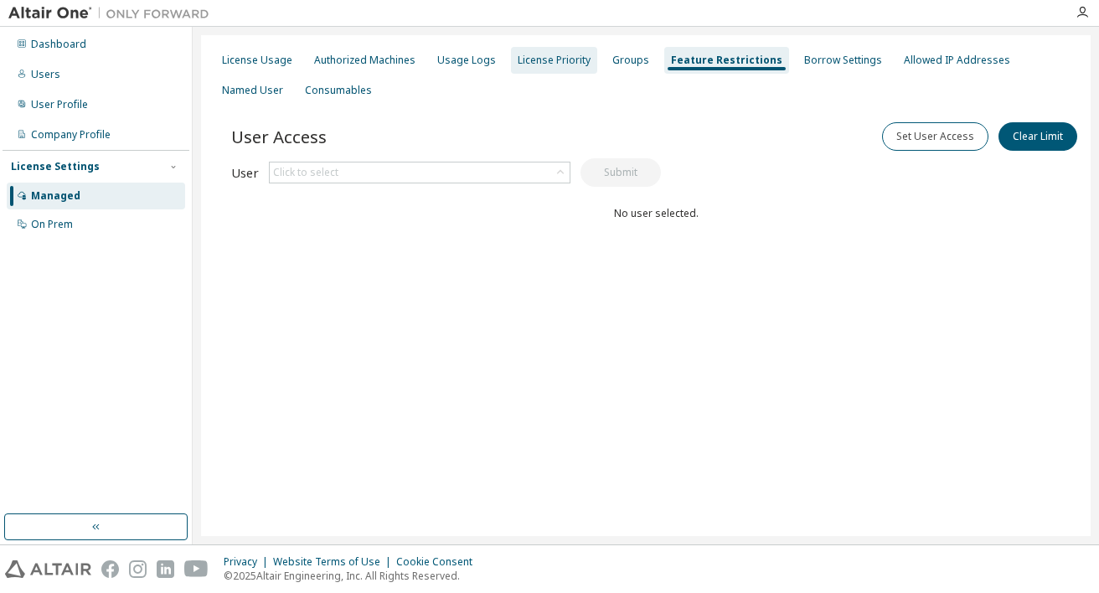
click at [514, 69] on div "License Priority" at bounding box center [554, 60] width 86 height 27
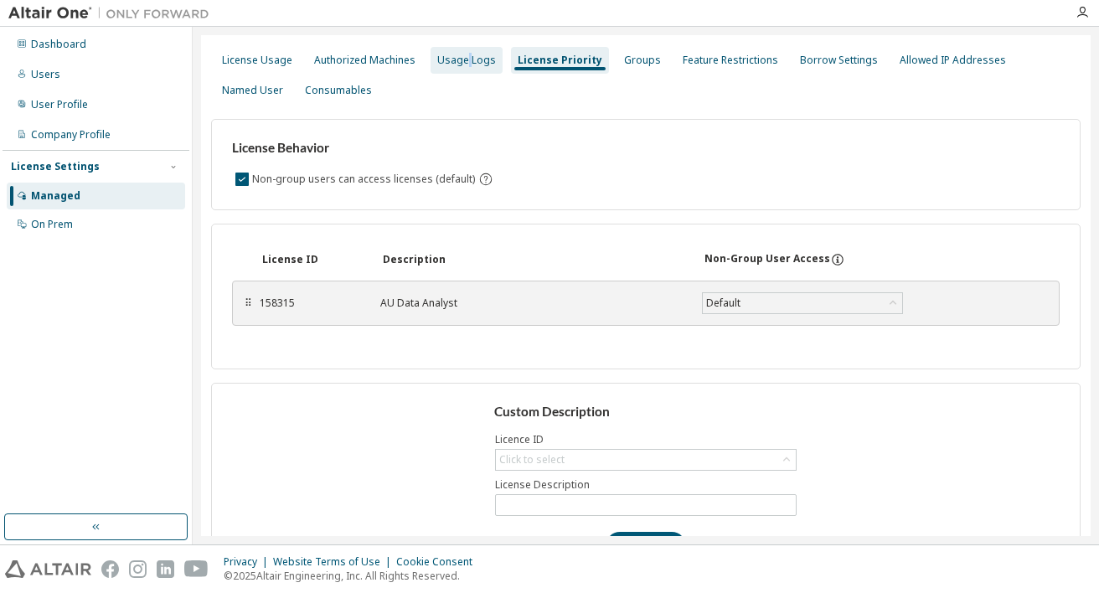
click at [464, 65] on div "Usage Logs" at bounding box center [466, 60] width 59 height 13
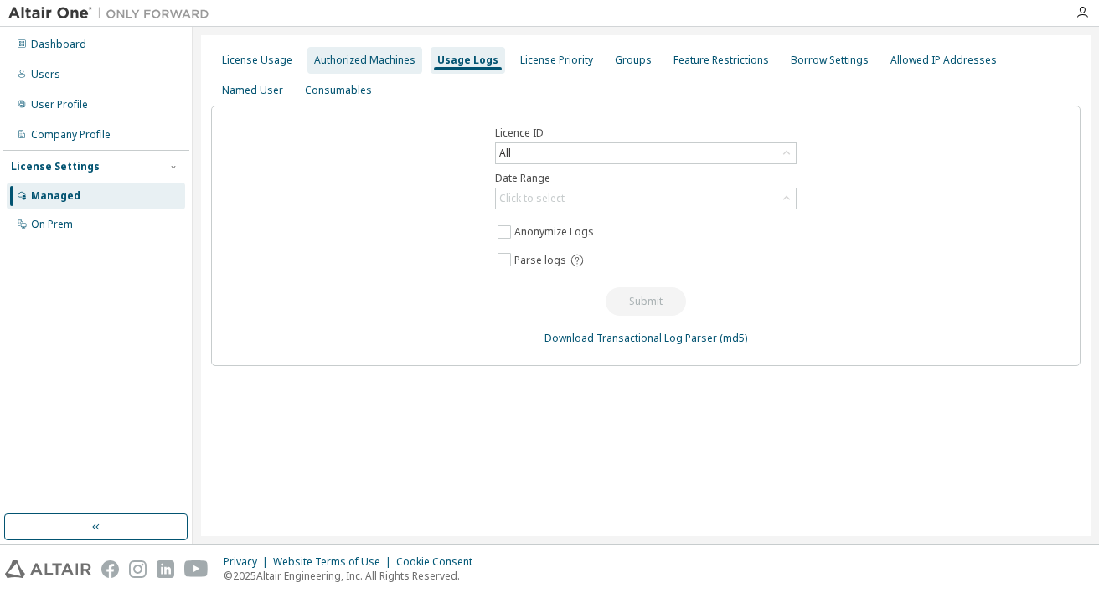
click at [380, 68] on div "Authorized Machines" at bounding box center [364, 60] width 115 height 27
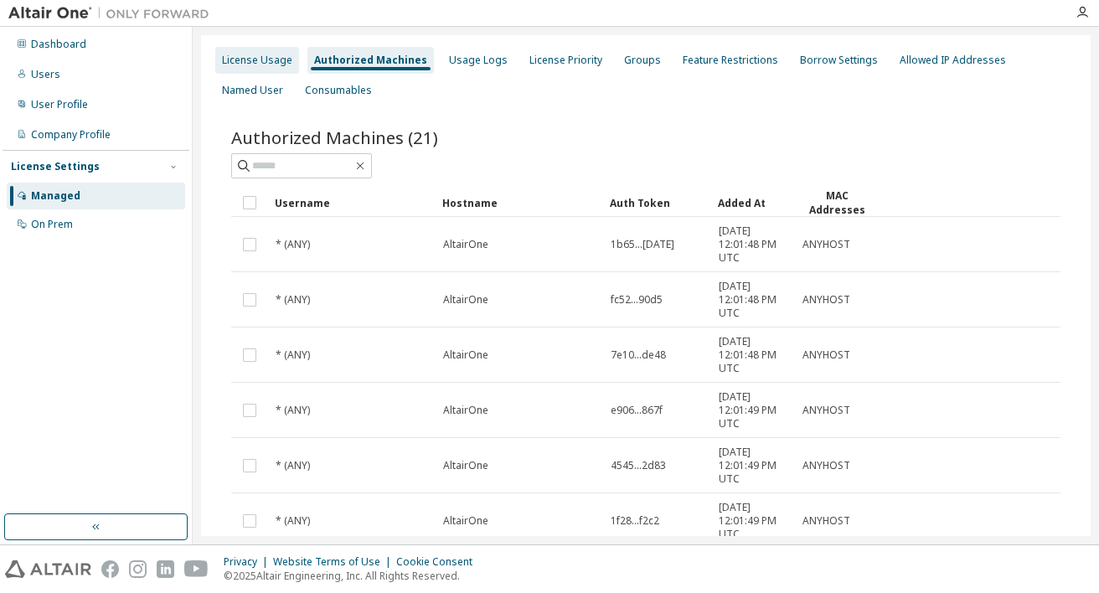
click at [269, 74] on div "License Usage Authorized Machines Usage Logs License Priority Groups Feature Re…" at bounding box center [646, 75] width 870 height 60
click at [272, 67] on div "License Usage" at bounding box center [257, 60] width 70 height 13
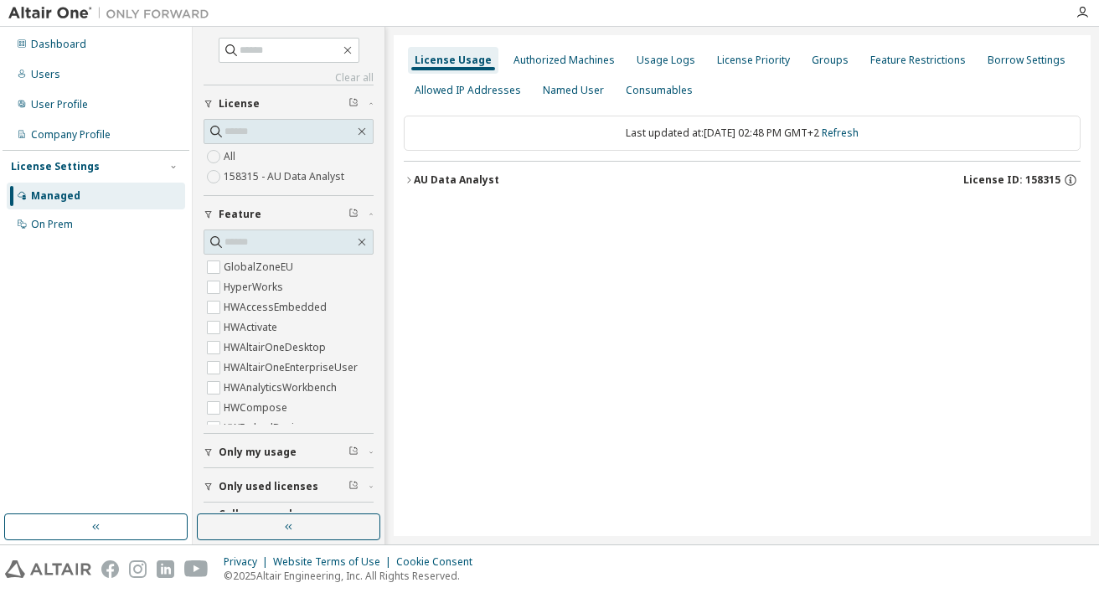
click at [411, 180] on icon "button" at bounding box center [409, 180] width 10 height 10
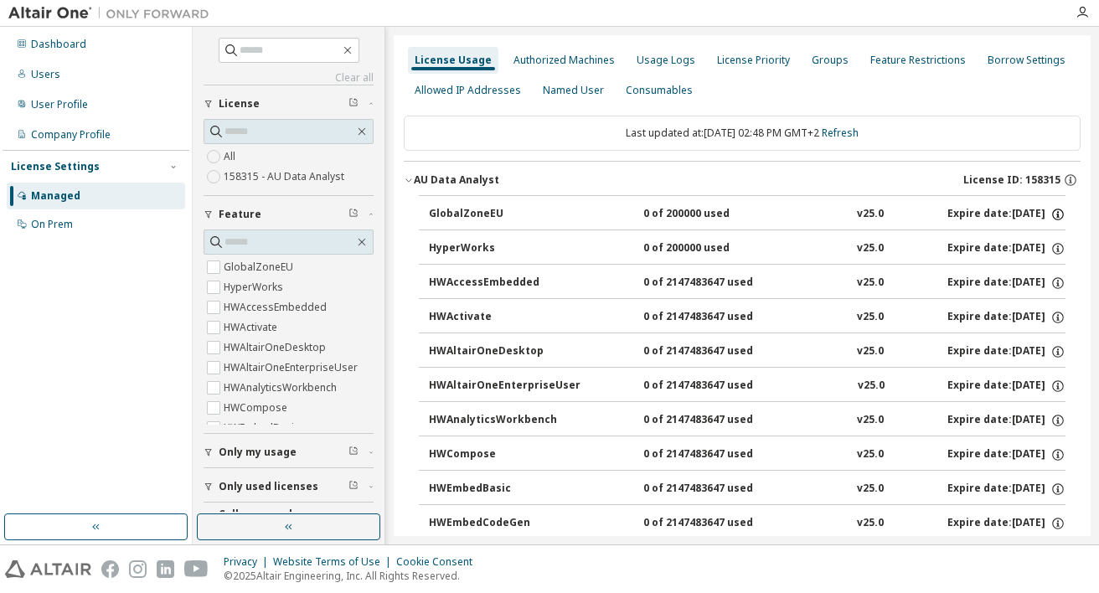
click at [1057, 213] on icon "button" at bounding box center [1058, 212] width 2 height 2
drag, startPoint x: 1047, startPoint y: 213, endPoint x: 1057, endPoint y: 225, distance: 16.1
click at [1051, 213] on icon "button" at bounding box center [1058, 214] width 15 height 15
click at [1052, 282] on icon "button" at bounding box center [1058, 283] width 15 height 15
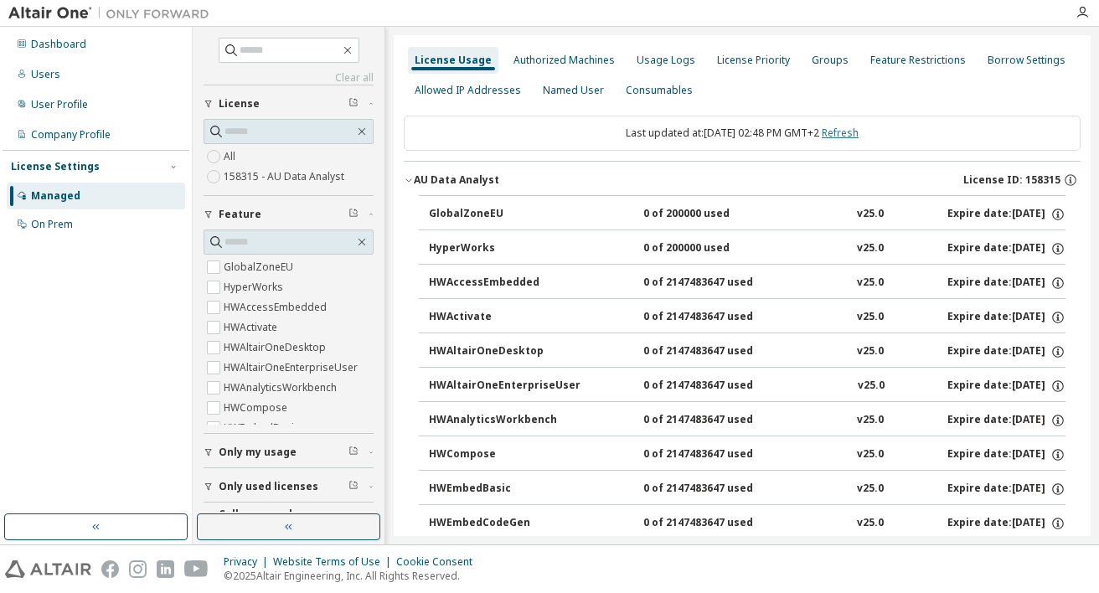
click at [859, 135] on link "Refresh" at bounding box center [840, 133] width 37 height 14
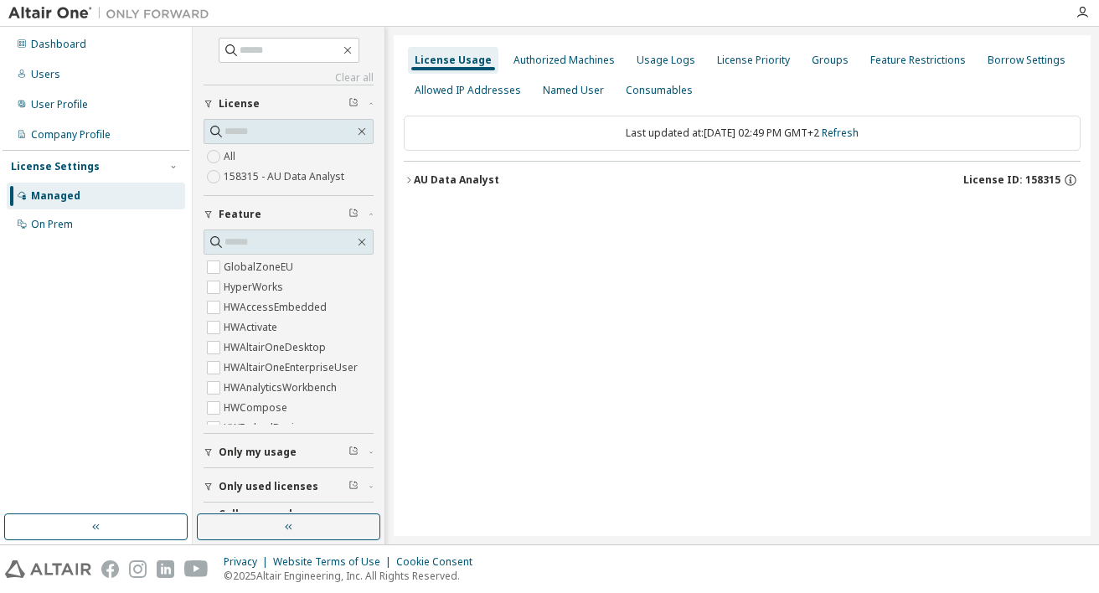
click at [409, 185] on icon "button" at bounding box center [409, 180] width 10 height 10
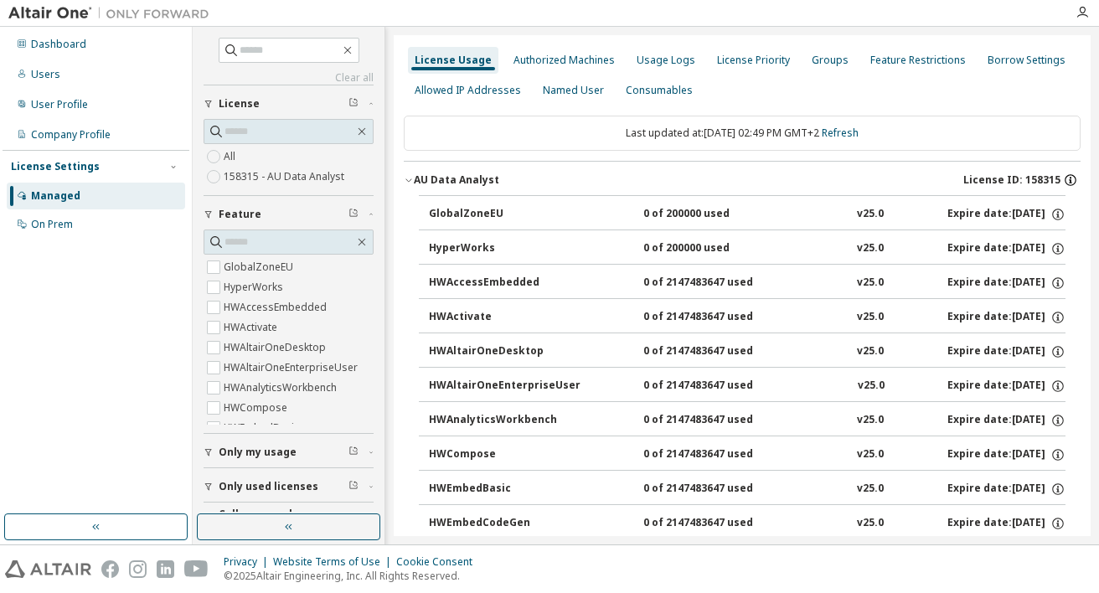
click at [1065, 181] on icon "button" at bounding box center [1070, 180] width 15 height 15
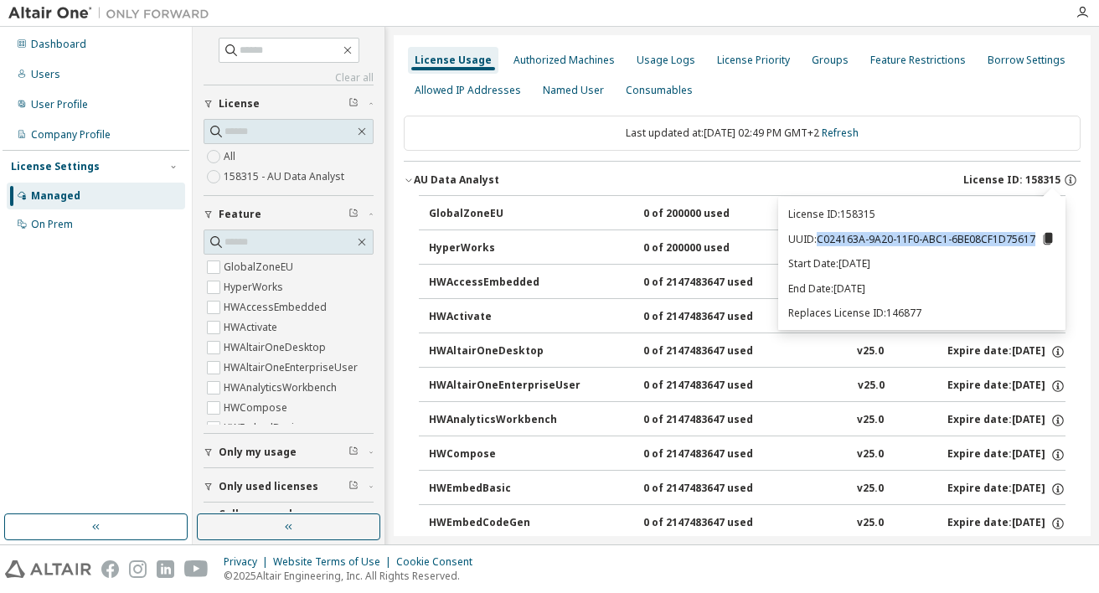
drag, startPoint x: 822, startPoint y: 241, endPoint x: 1038, endPoint y: 243, distance: 216.2
click at [1038, 243] on p "UUID: C024163A-9A20-11F0-ABC1-6BE08CF1D75617" at bounding box center [921, 238] width 267 height 15
click at [54, 48] on div "Dashboard" at bounding box center [58, 44] width 55 height 13
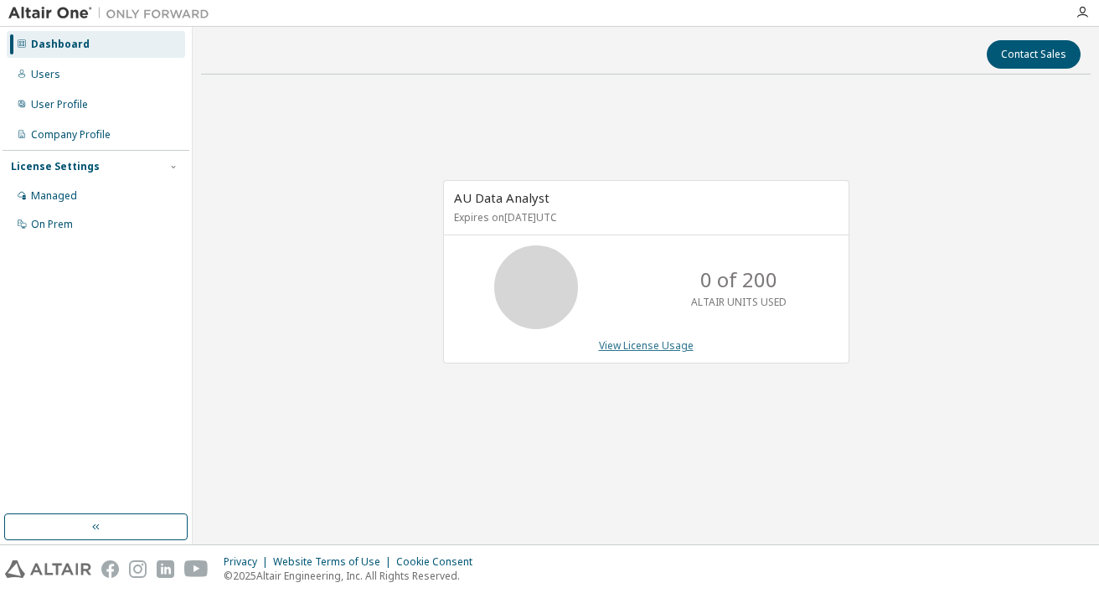
click at [671, 350] on link "View License Usage" at bounding box center [646, 345] width 95 height 14
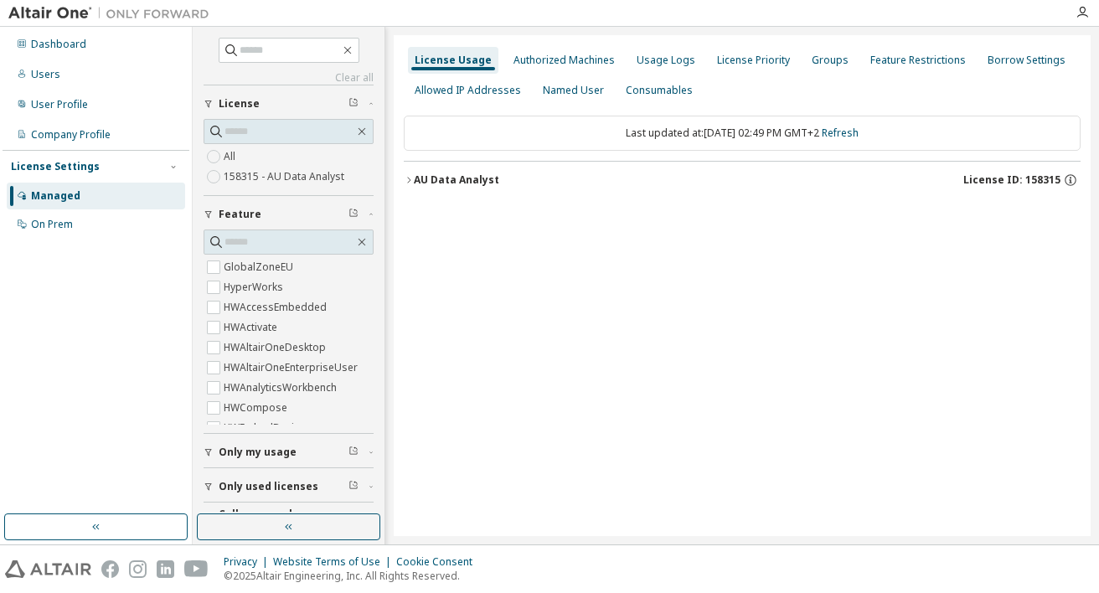
click at [455, 183] on div "AU Data Analyst" at bounding box center [456, 179] width 85 height 13
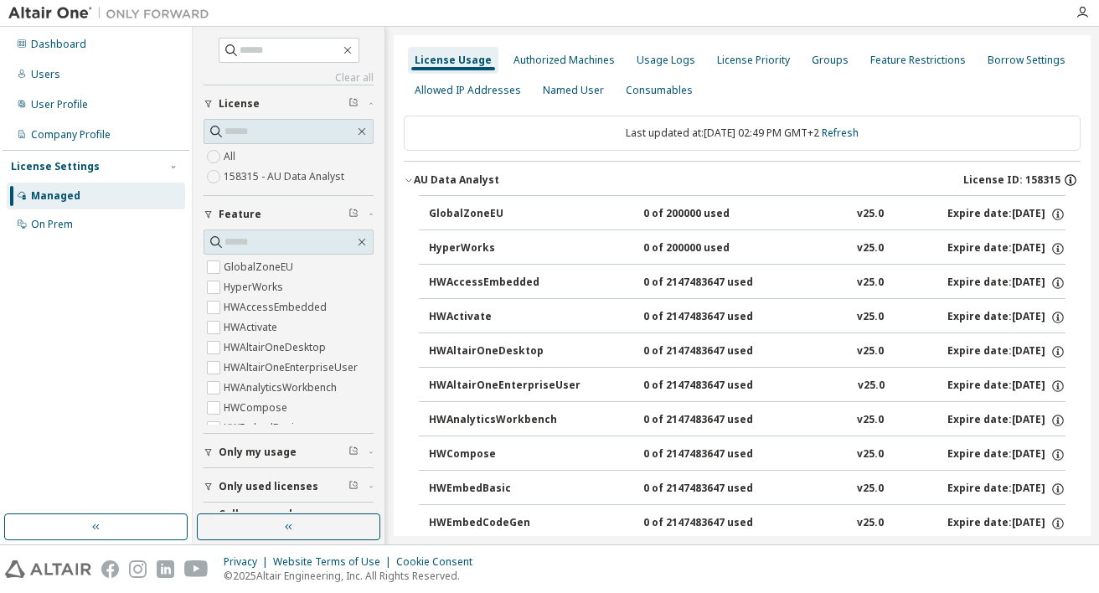
click at [1063, 182] on icon "button" at bounding box center [1070, 180] width 15 height 15
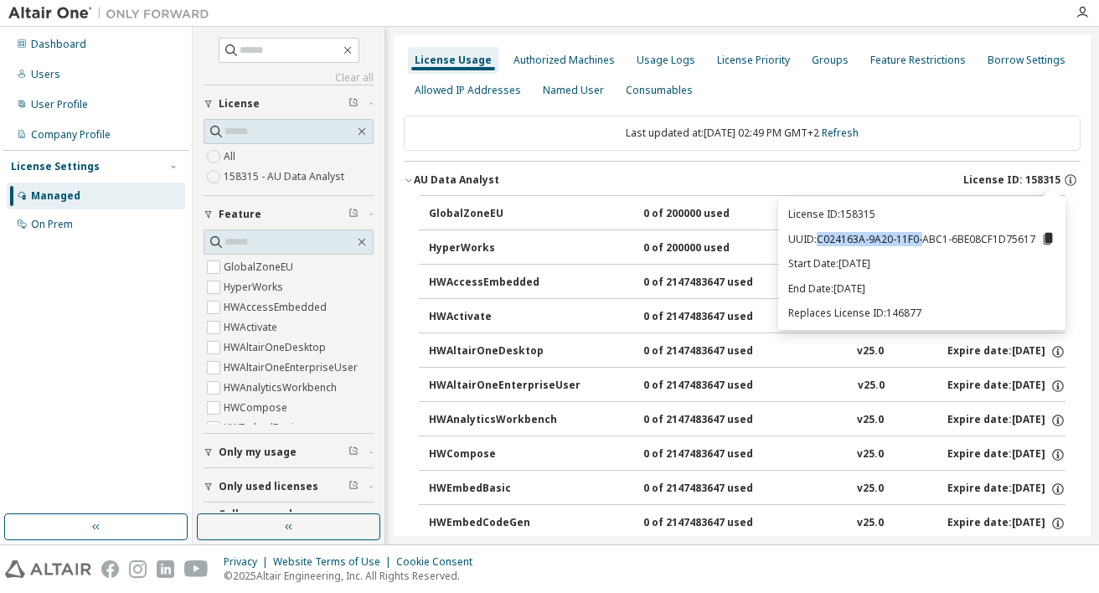
drag, startPoint x: 824, startPoint y: 240, endPoint x: 925, endPoint y: 243, distance: 101.4
click at [925, 243] on p "UUID: C024163A-9A20-11F0-ABC1-6BE08CF1D75617" at bounding box center [921, 238] width 267 height 15
click at [1048, 242] on icon at bounding box center [1048, 239] width 9 height 12
click at [915, 223] on div "License ID: 158315 UUID: C024163A-9A20-11F0-ABC1-6BE08CF1D75617 Start Date: 202…" at bounding box center [921, 263] width 287 height 133
click at [636, 52] on div "Usage Logs" at bounding box center [666, 60] width 72 height 27
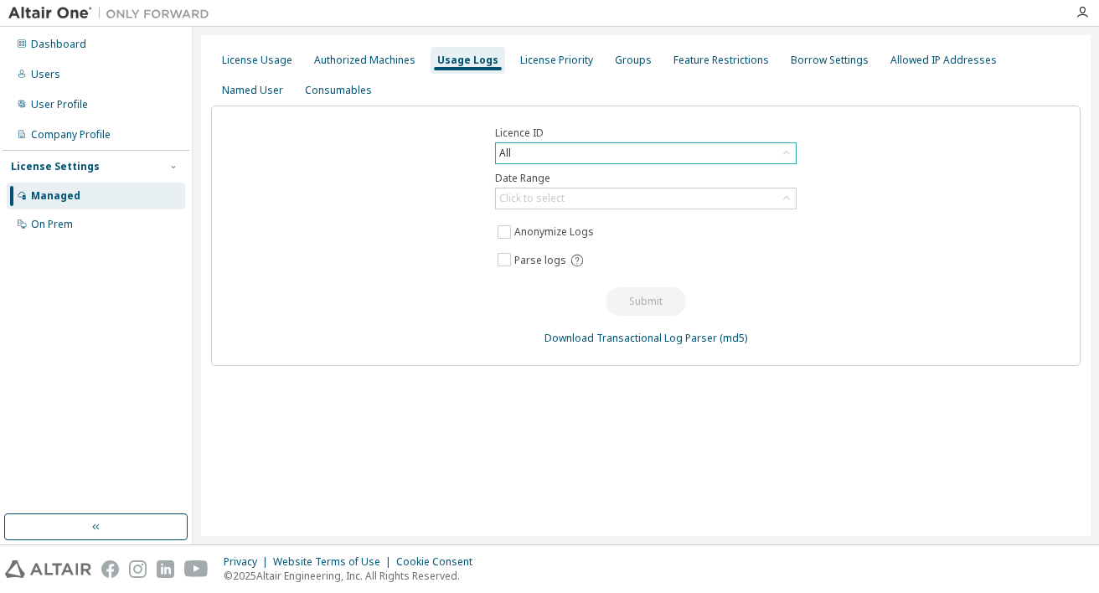
click at [528, 151] on div "All" at bounding box center [646, 153] width 300 height 20
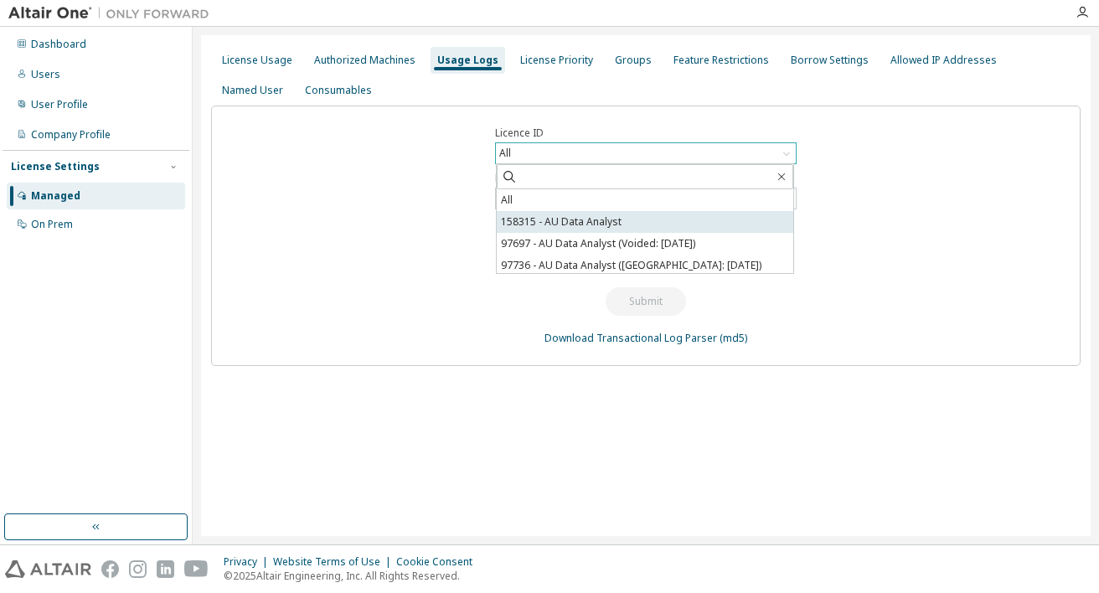
click at [552, 225] on li "158315 - AU Data Analyst" at bounding box center [645, 222] width 297 height 22
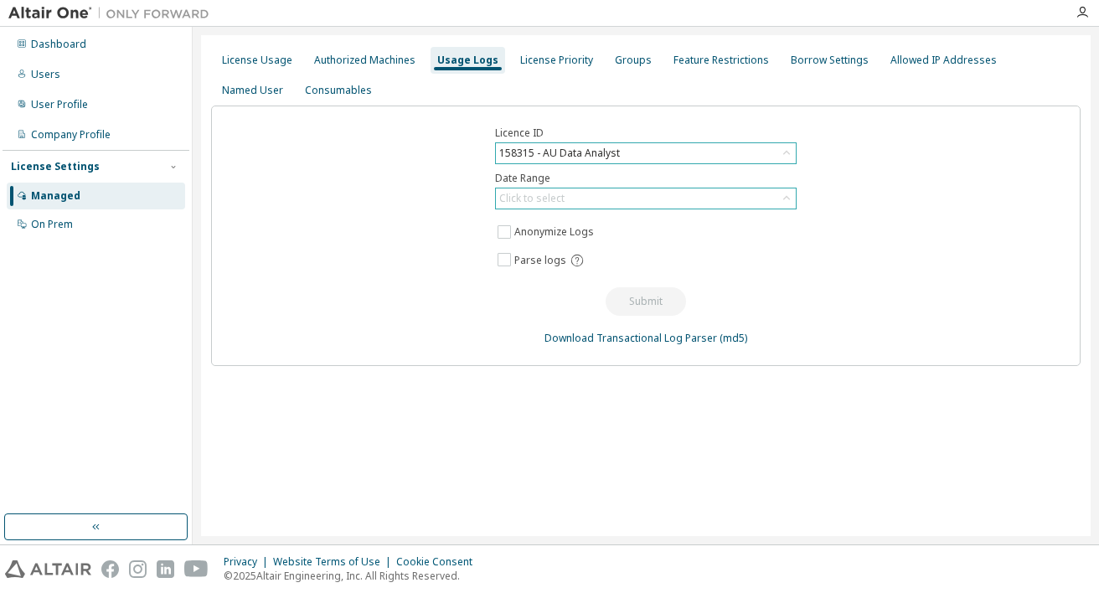
click at [556, 205] on div "Click to select" at bounding box center [531, 198] width 65 height 13
click at [406, 225] on div "Licence ID 158315 - AU Data Analyst Date Range Click to select Last 30 days Yea…" at bounding box center [646, 236] width 870 height 261
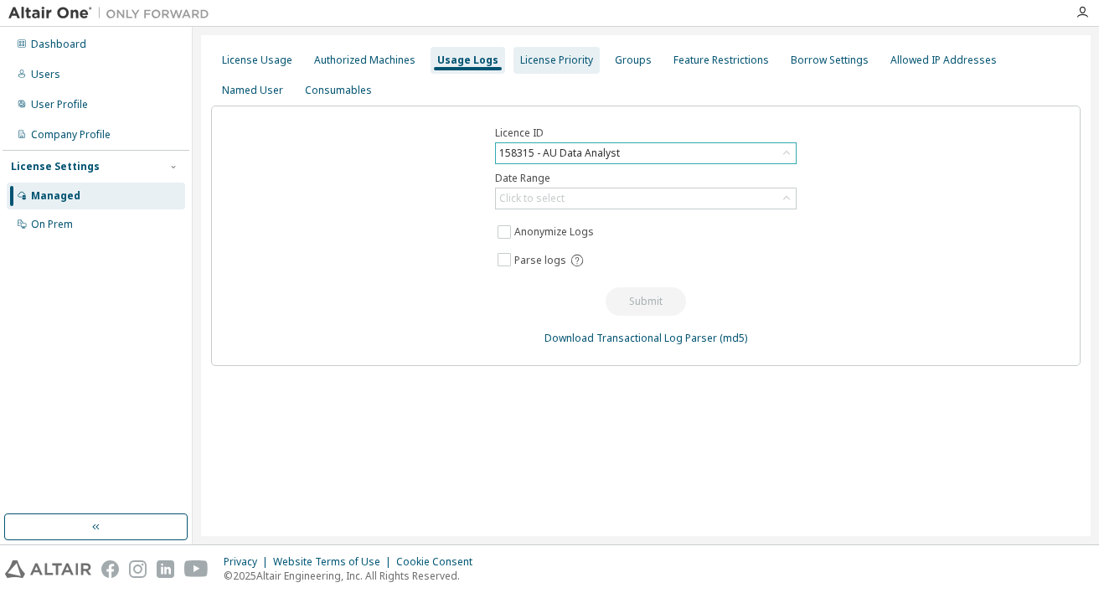
click at [560, 61] on div "License Priority" at bounding box center [556, 60] width 73 height 13
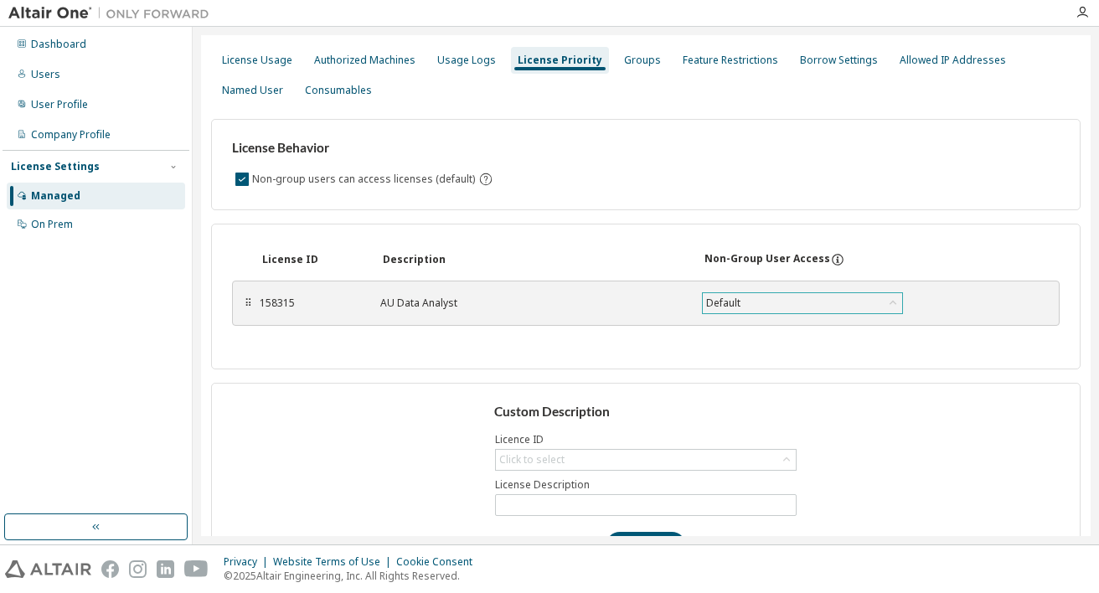
click at [790, 294] on div "Default" at bounding box center [802, 303] width 199 height 20
click at [736, 219] on div "License Behavior Non-group users can access licenses (default) License ID Descr…" at bounding box center [646, 344] width 870 height 476
click at [624, 57] on div "Groups" at bounding box center [642, 60] width 37 height 13
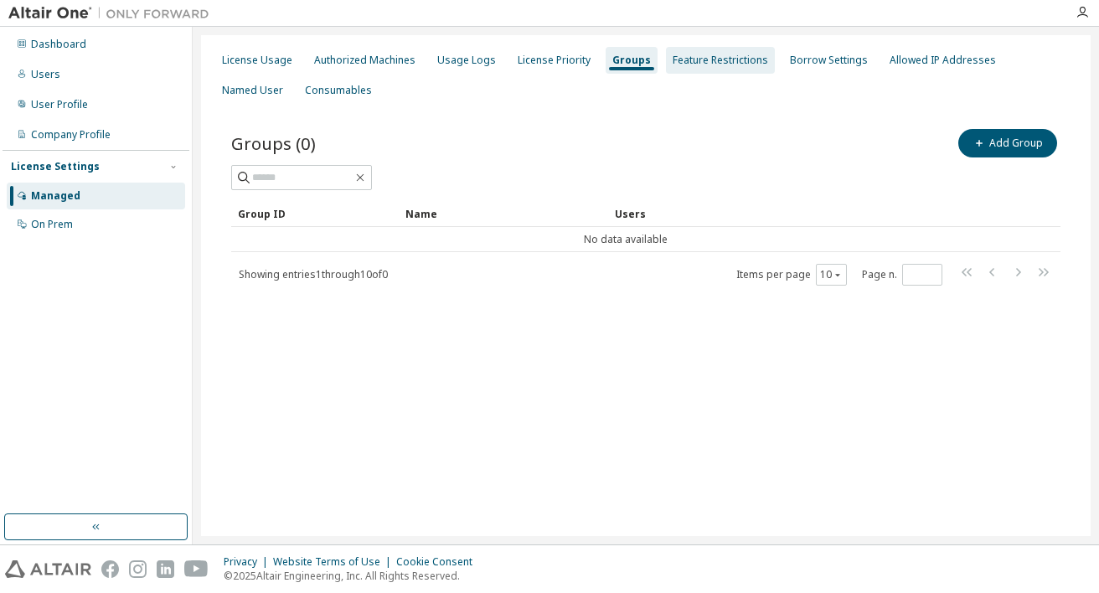
click at [712, 57] on div "Feature Restrictions" at bounding box center [721, 60] width 96 height 13
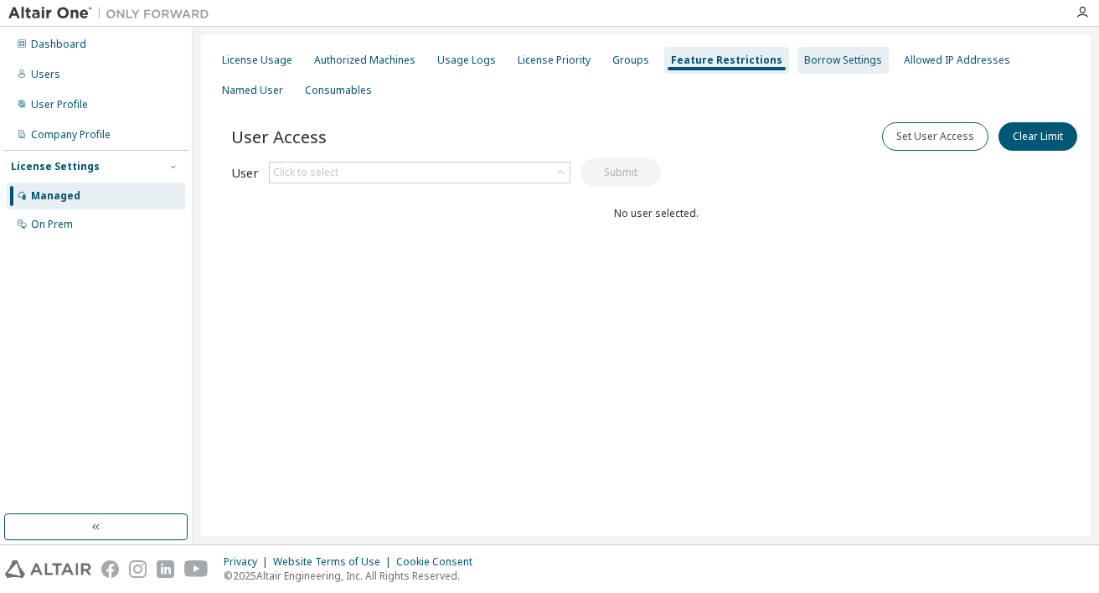
click at [830, 61] on div "Borrow Settings" at bounding box center [843, 60] width 78 height 13
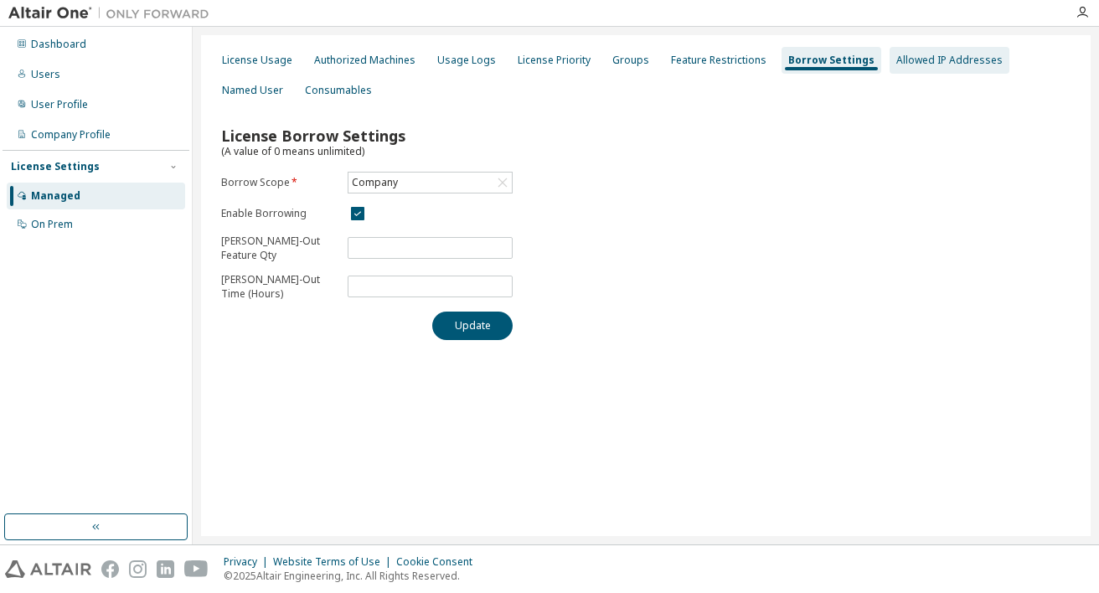
click at [904, 62] on div "Allowed IP Addresses" at bounding box center [949, 60] width 106 height 13
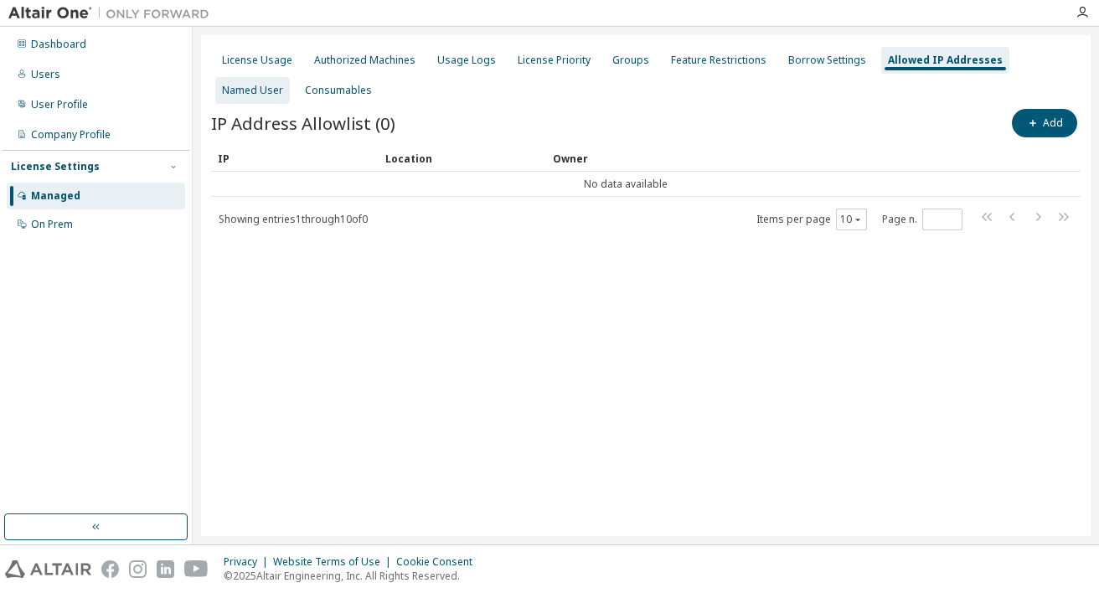
click at [283, 84] on div "Named User" at bounding box center [252, 90] width 61 height 13
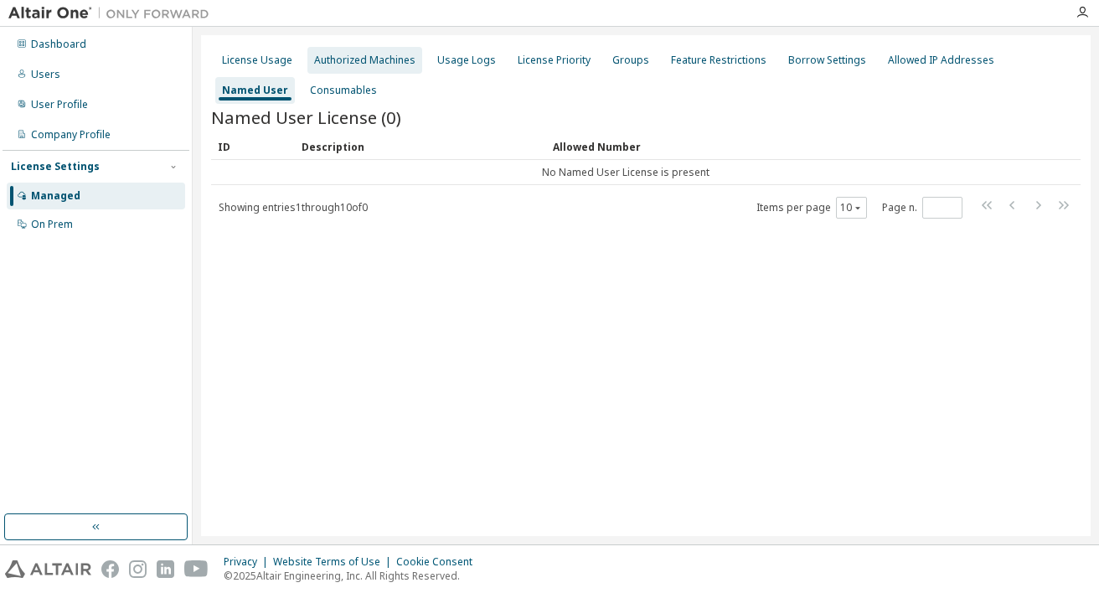
click at [375, 65] on div "Authorized Machines" at bounding box center [364, 60] width 101 height 13
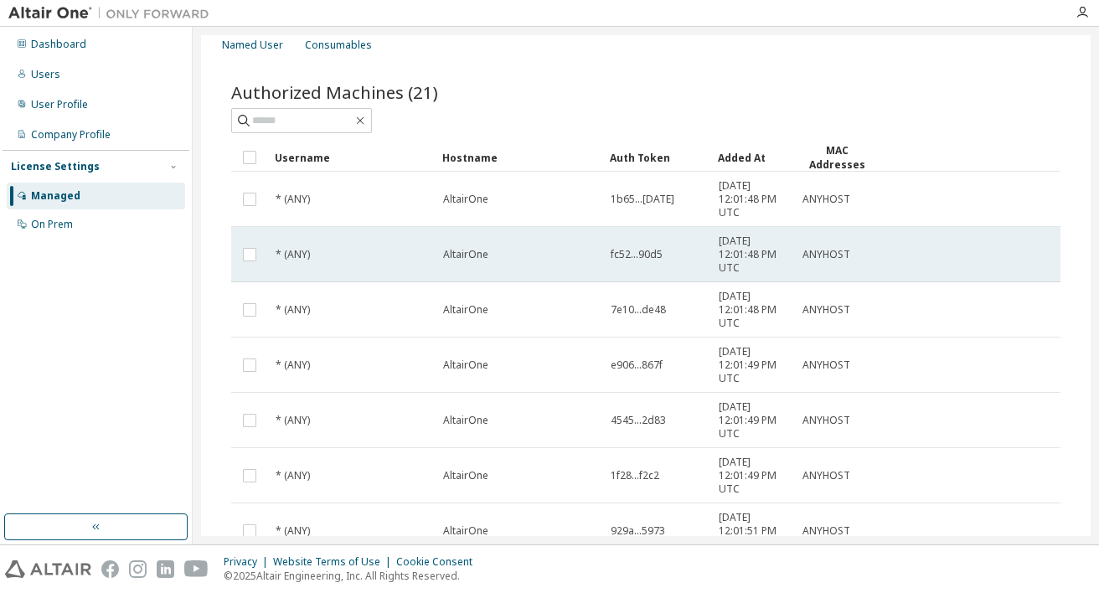
scroll to position [36, 0]
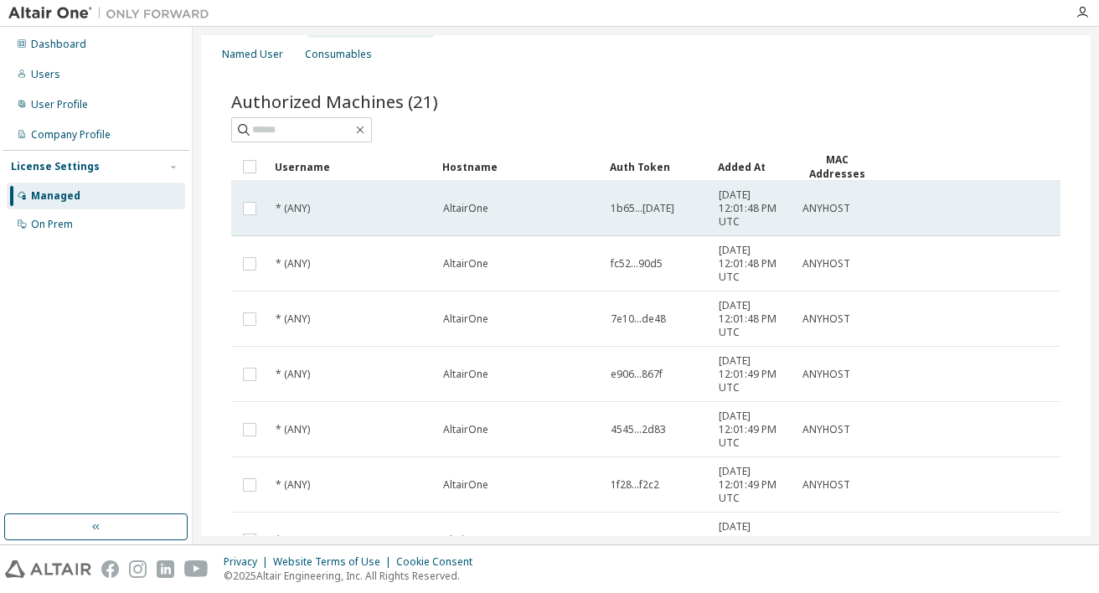
click at [820, 208] on span "ANYHOST" at bounding box center [827, 208] width 48 height 13
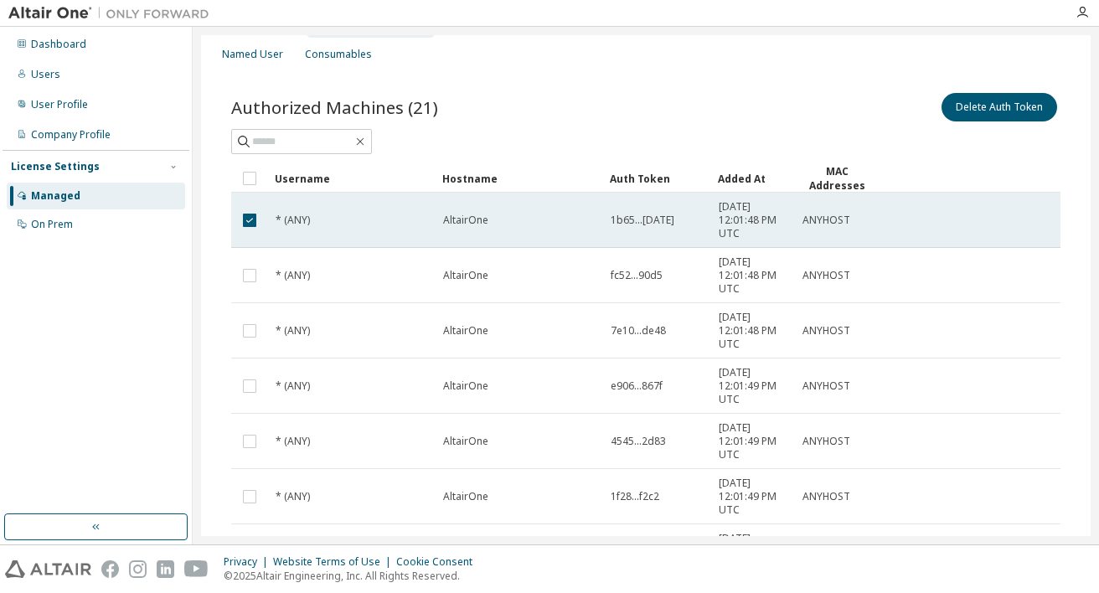
click at [823, 206] on td "ANYHOST" at bounding box center [837, 220] width 84 height 55
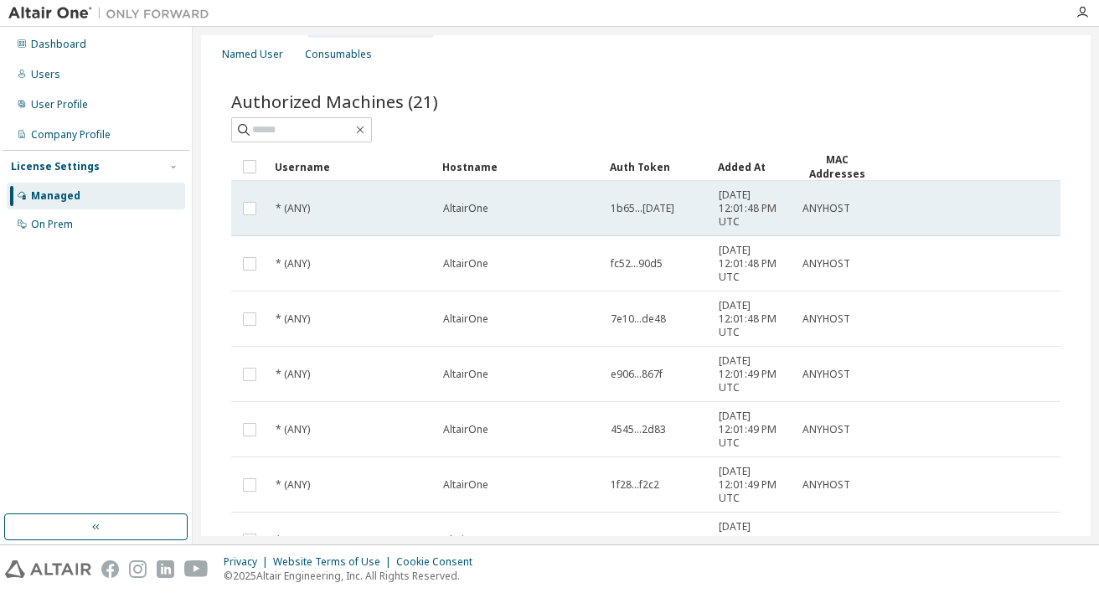
click at [829, 206] on span "ANYHOST" at bounding box center [827, 208] width 48 height 13
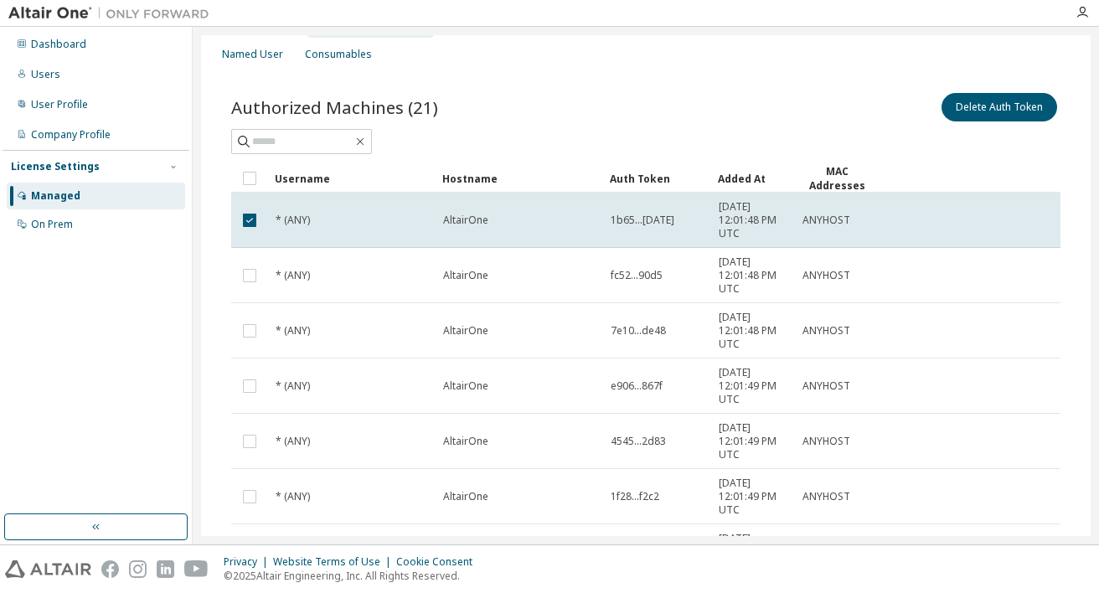
click at [829, 205] on td "ANYHOST" at bounding box center [837, 220] width 84 height 55
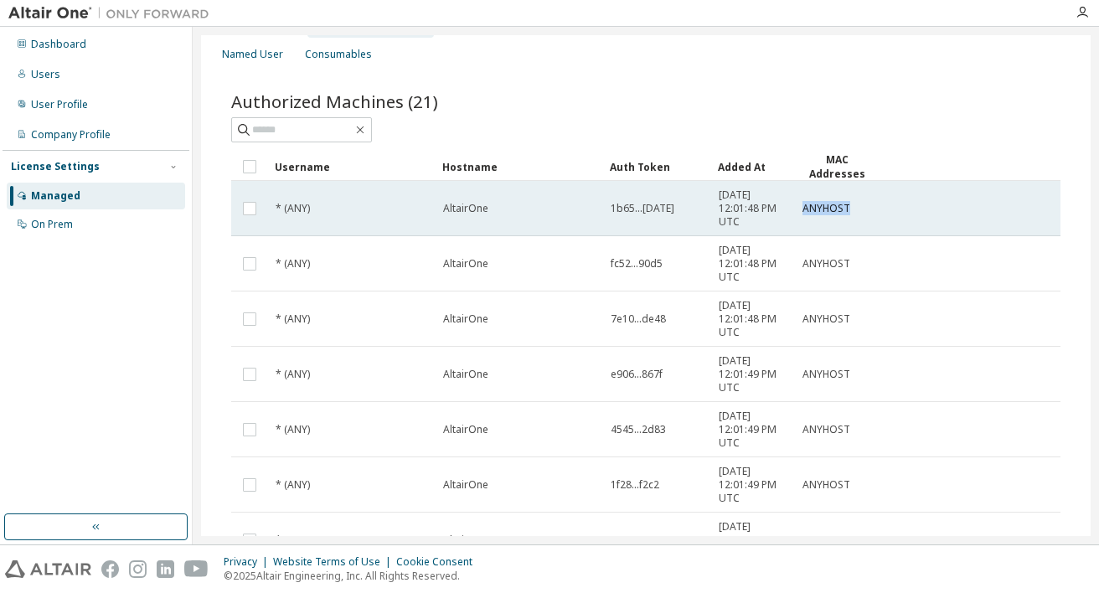
drag, startPoint x: 859, startPoint y: 206, endPoint x: 805, endPoint y: 205, distance: 53.6
click at [805, 205] on div "ANYHOST" at bounding box center [837, 208] width 69 height 13
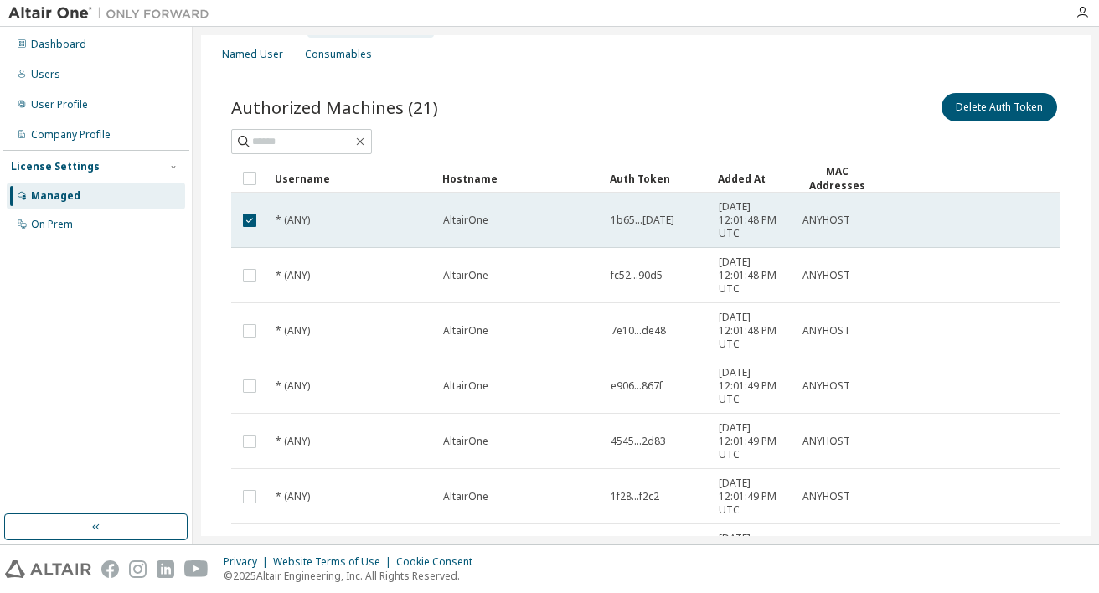
click at [654, 220] on span "1b65...ce85" at bounding box center [643, 220] width 64 height 13
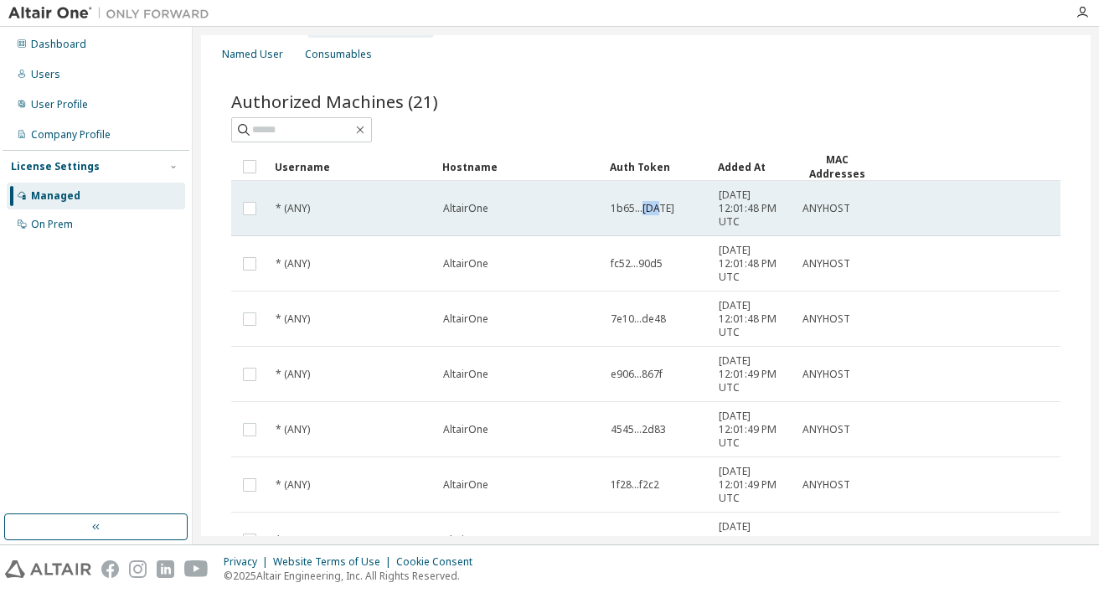
drag, startPoint x: 643, startPoint y: 208, endPoint x: 659, endPoint y: 208, distance: 16.8
click at [659, 208] on span "1b65...ce85" at bounding box center [643, 208] width 64 height 13
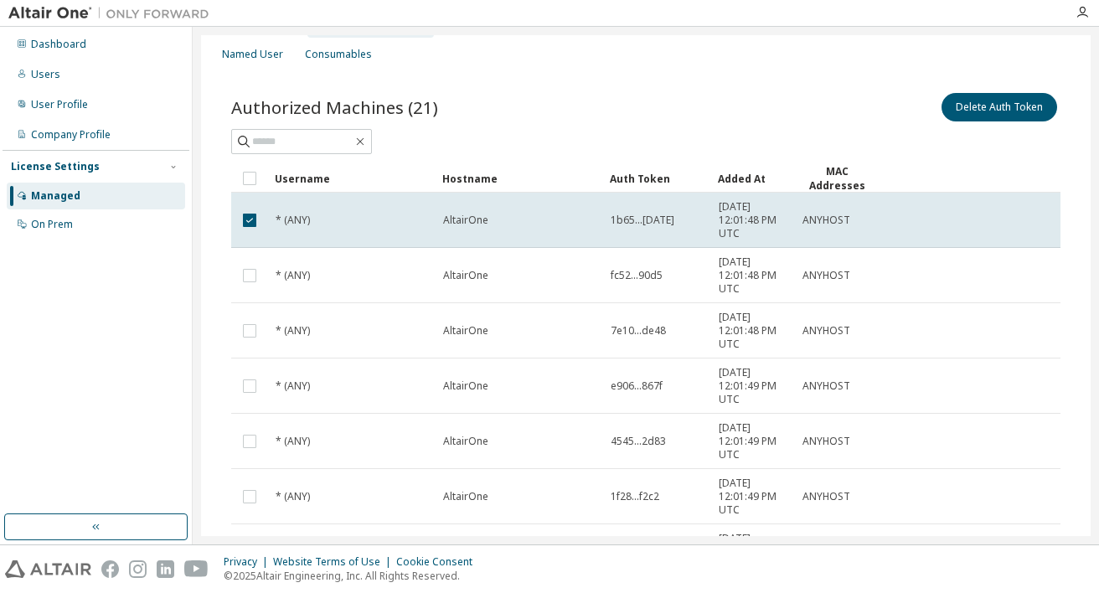
click at [638, 179] on div "Auth Token" at bounding box center [657, 178] width 95 height 27
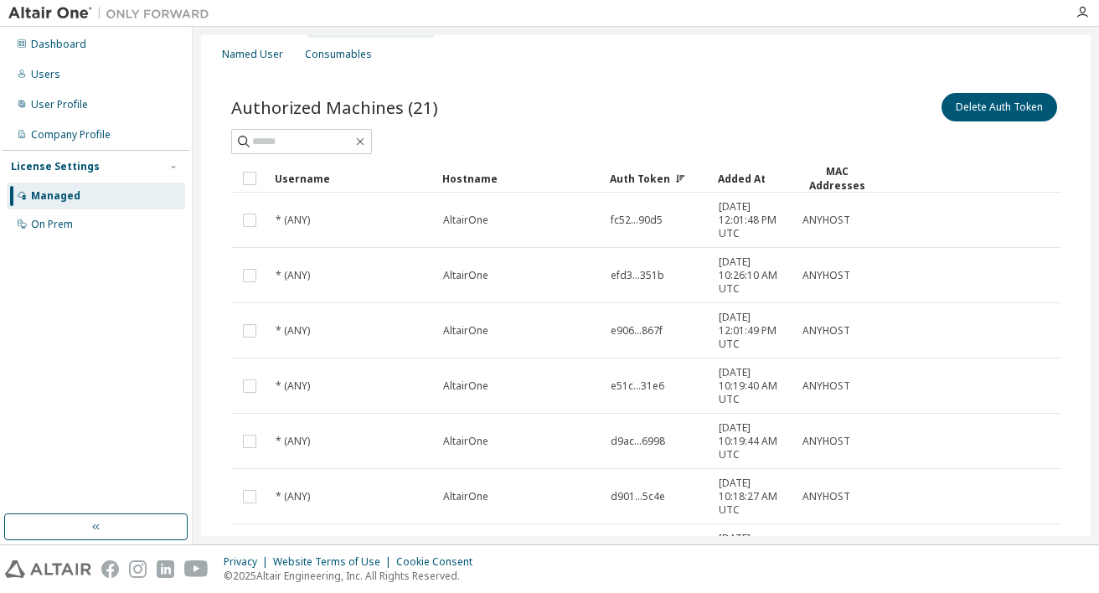
click at [646, 179] on div "Auth Token" at bounding box center [657, 178] width 95 height 27
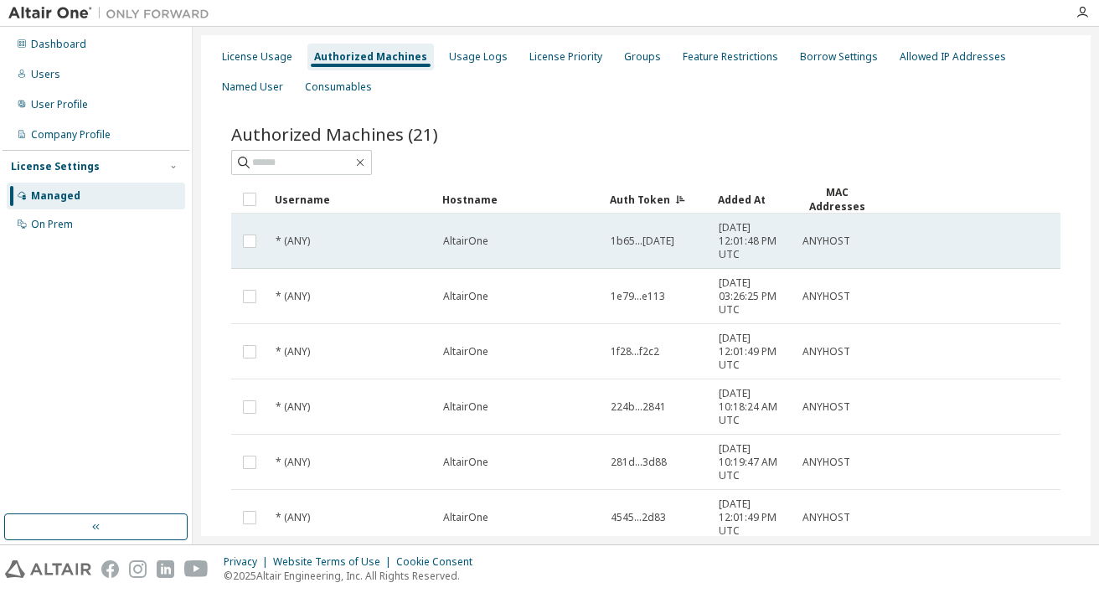
scroll to position [0, 0]
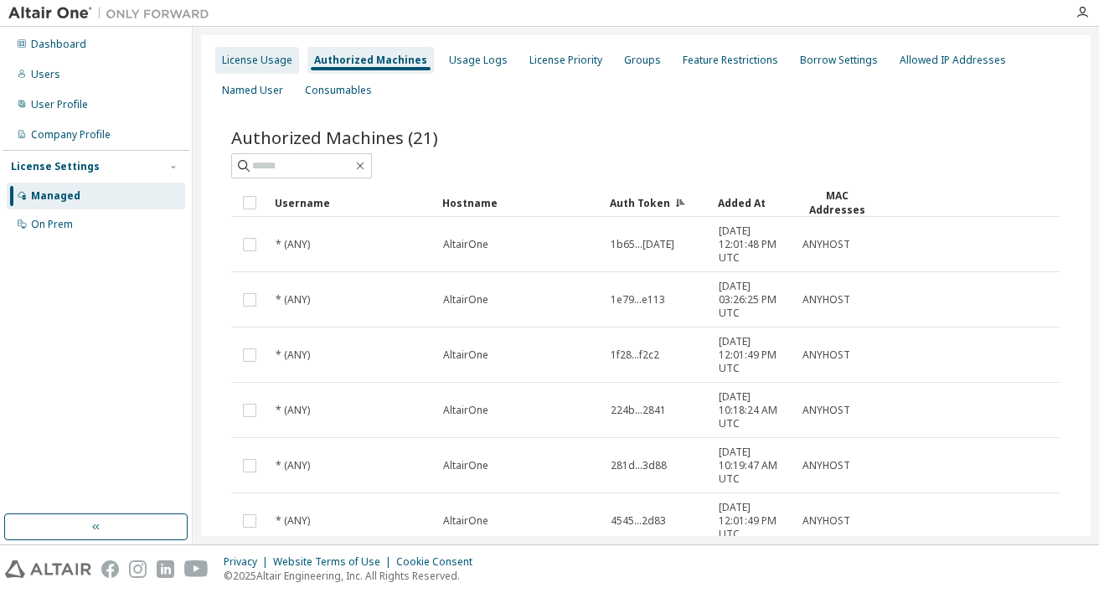
click at [262, 59] on div "License Usage" at bounding box center [257, 60] width 70 height 13
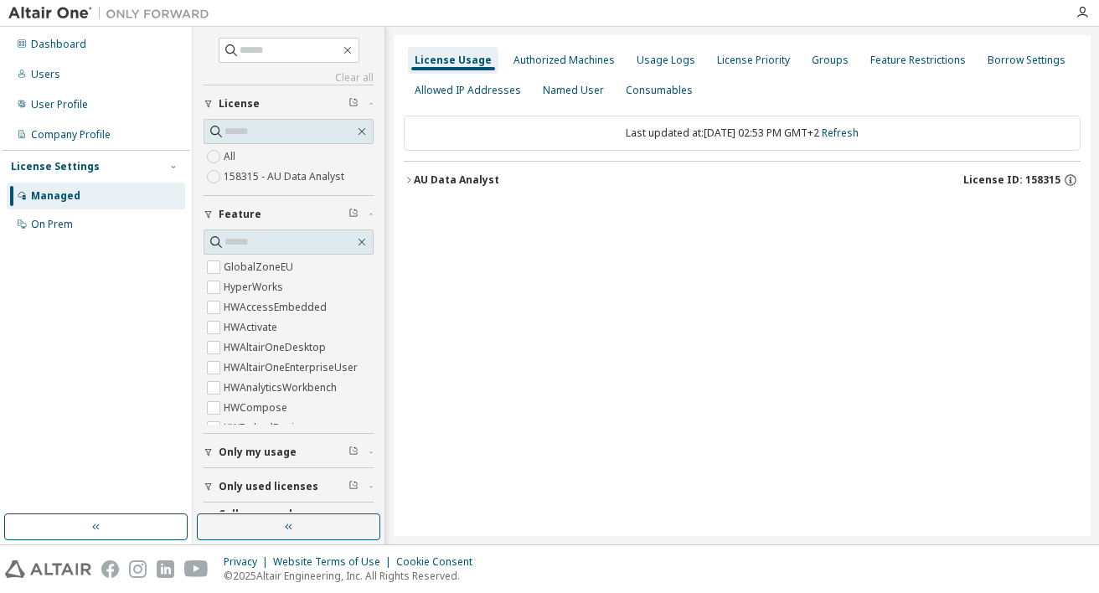
click at [417, 183] on div "AU Data Analyst" at bounding box center [456, 179] width 85 height 13
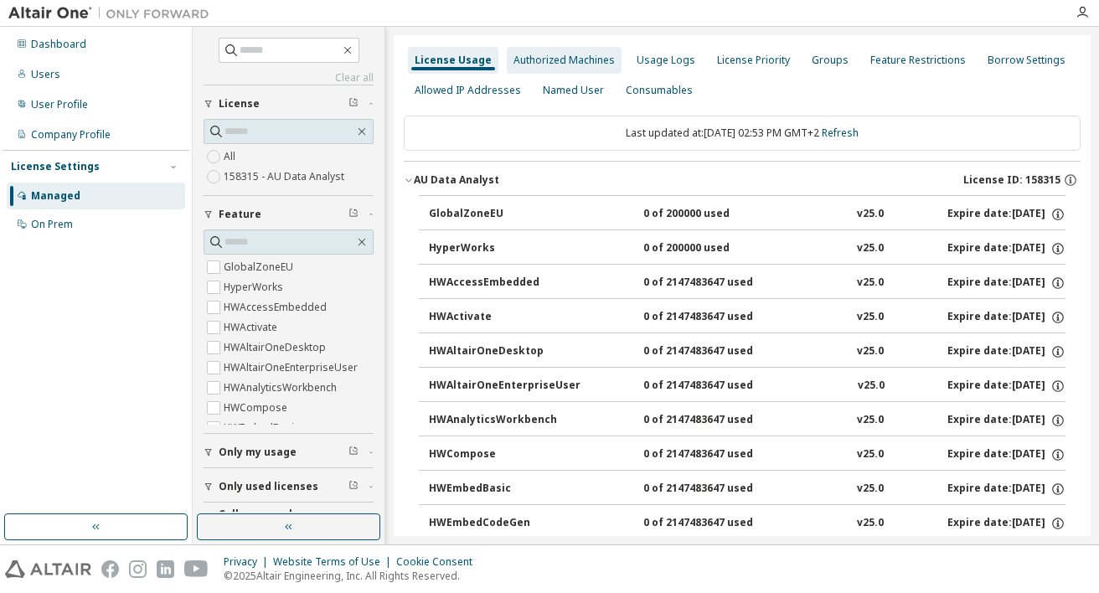
click at [566, 61] on div "Authorized Machines" at bounding box center [564, 60] width 101 height 13
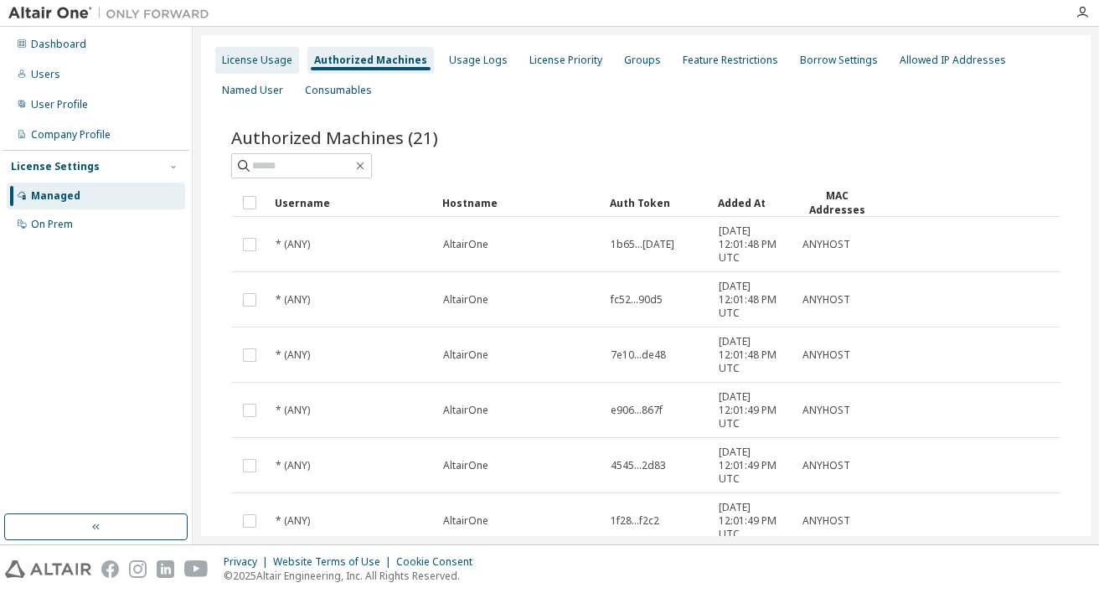
click at [261, 65] on div "License Usage" at bounding box center [257, 60] width 70 height 13
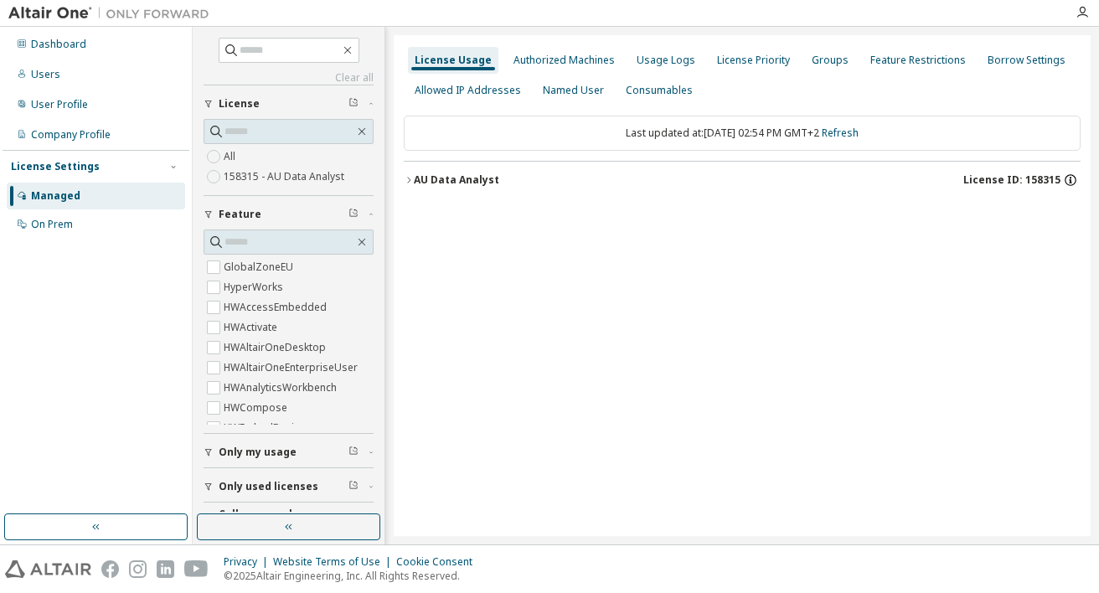
click at [1072, 179] on icon "button" at bounding box center [1070, 180] width 15 height 15
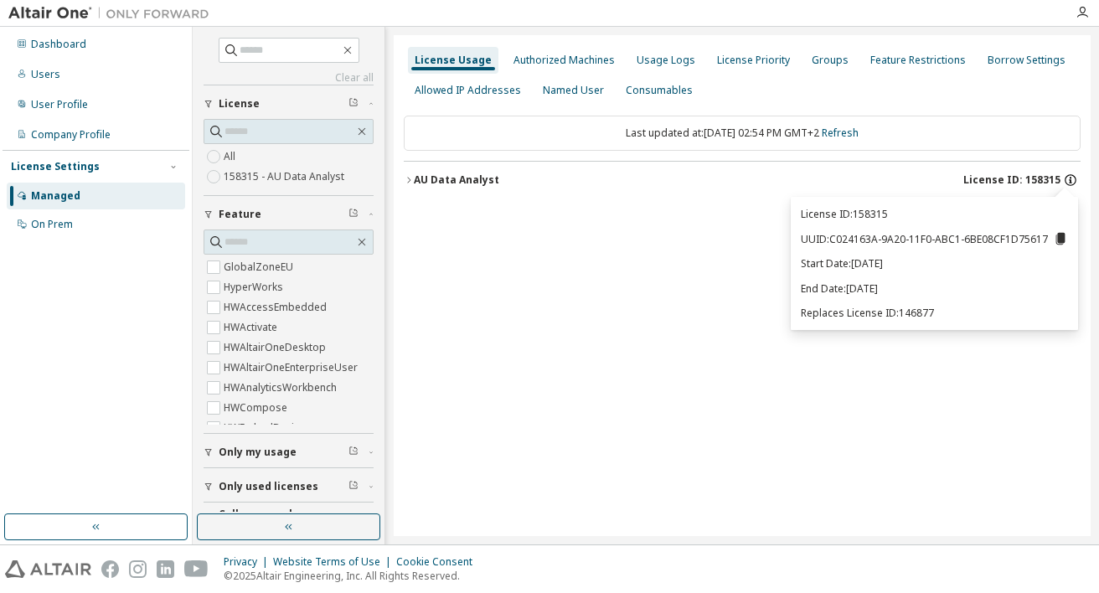
click at [1072, 179] on icon "button" at bounding box center [1070, 180] width 15 height 15
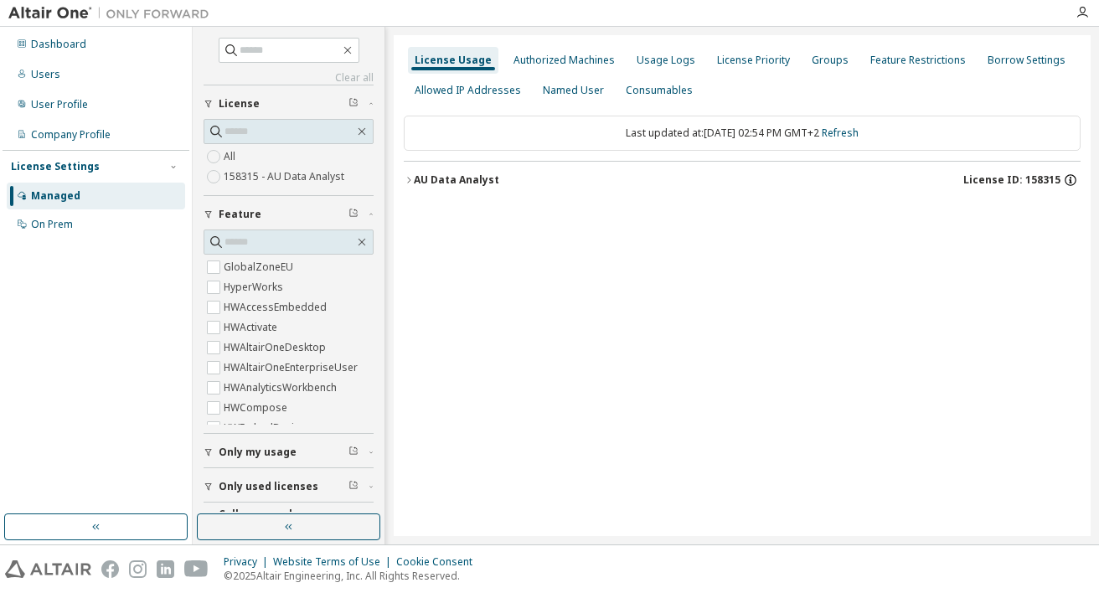
click at [1071, 183] on icon "button" at bounding box center [1070, 180] width 15 height 15
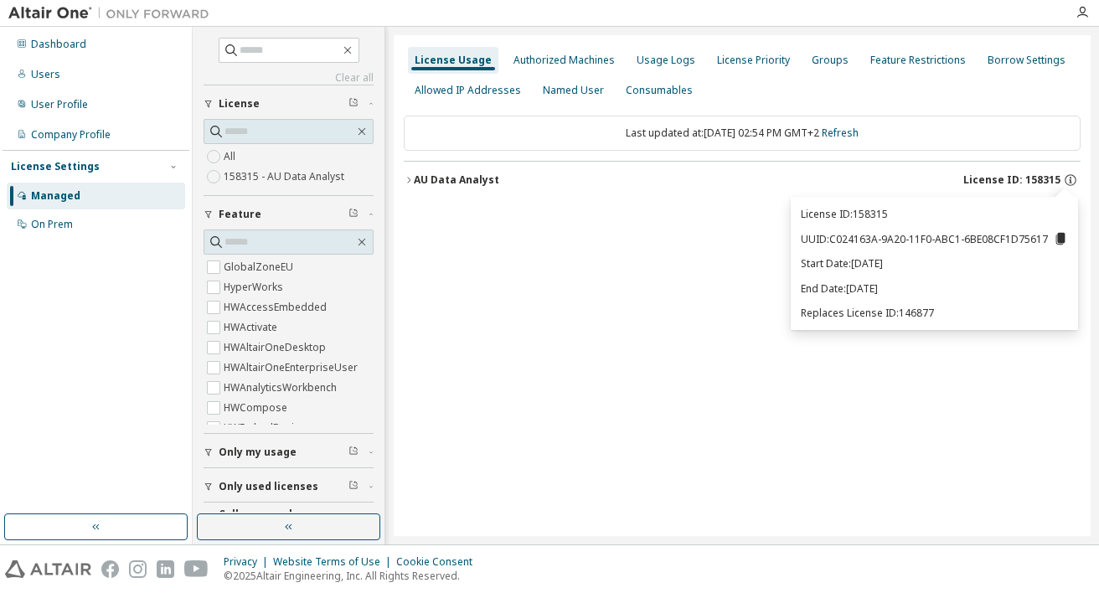
click at [411, 180] on icon "button" at bounding box center [409, 180] width 10 height 10
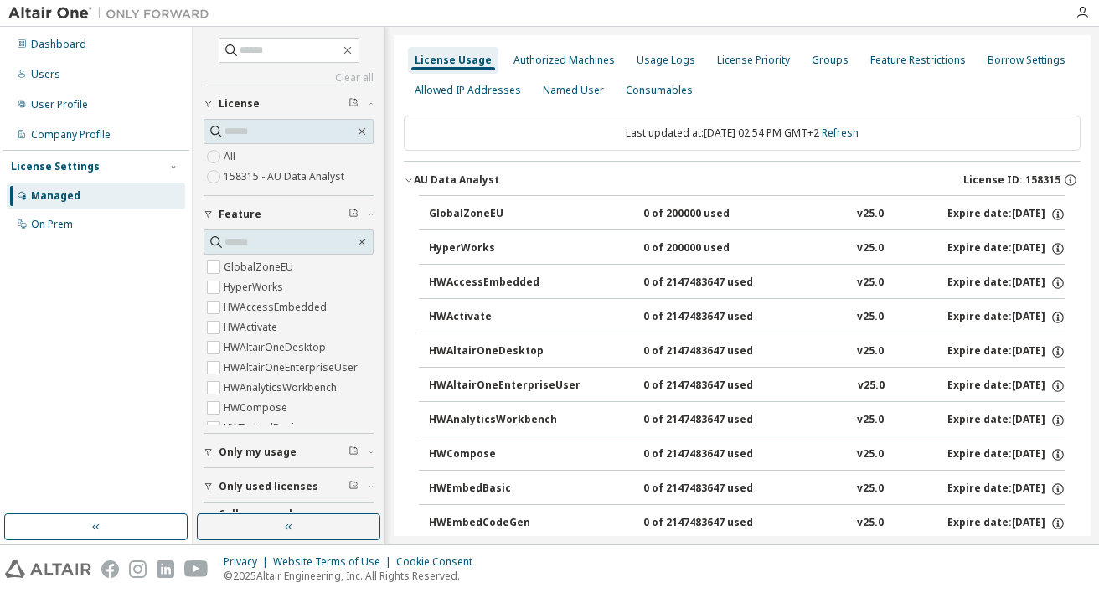
click at [409, 180] on icon "button" at bounding box center [409, 180] width 10 height 10
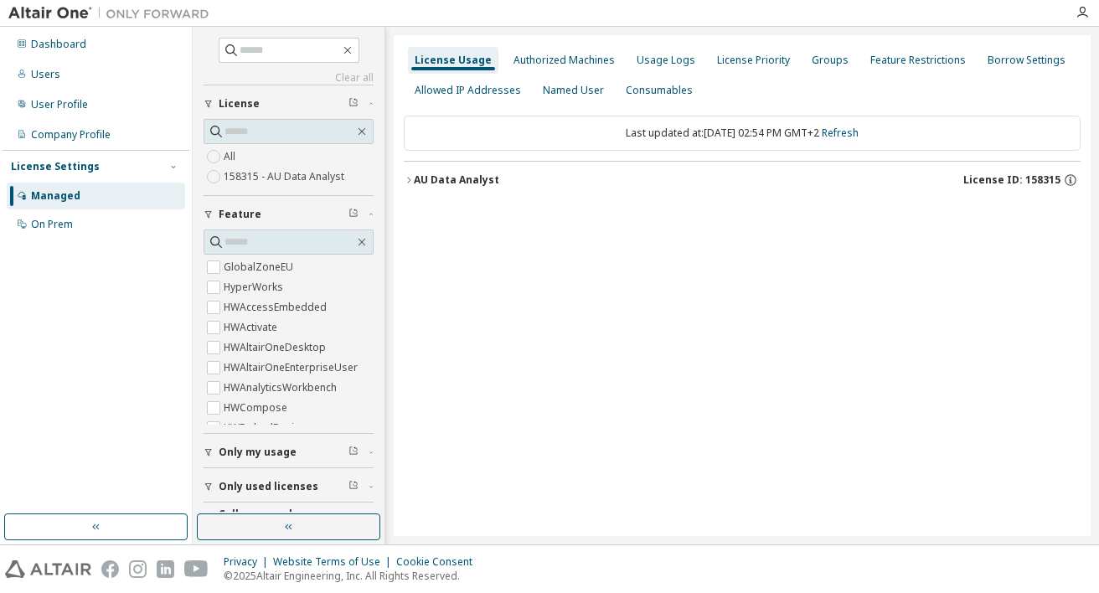
click at [408, 184] on icon "button" at bounding box center [409, 180] width 10 height 10
